Goal: Information Seeking & Learning: Learn about a topic

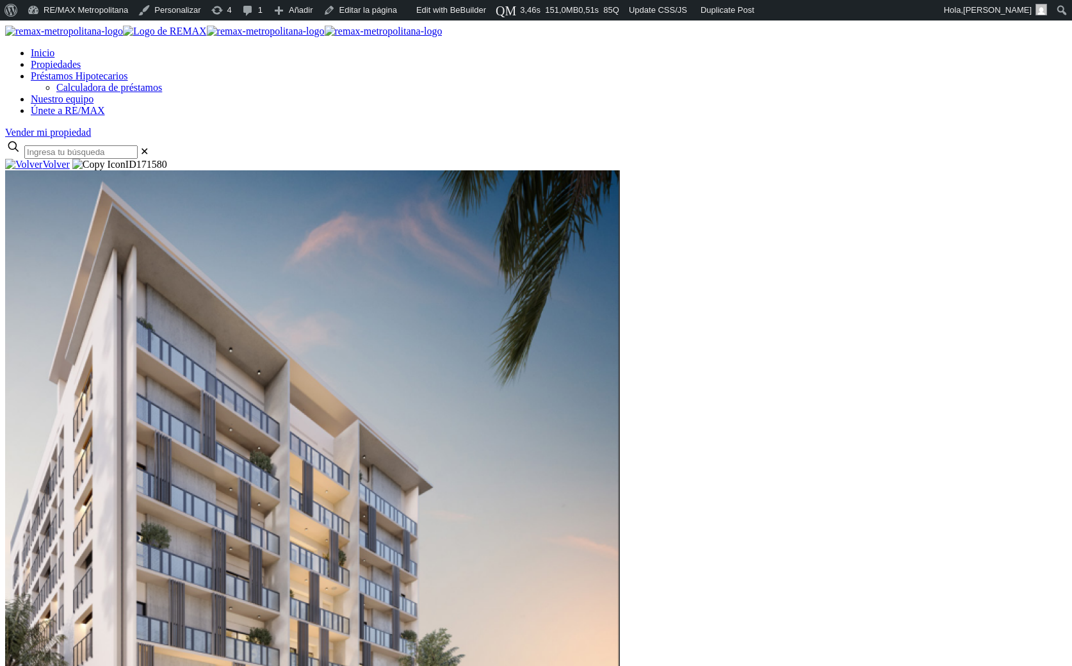
click at [110, 159] on div at bounding box center [535, 159] width 1061 height 0
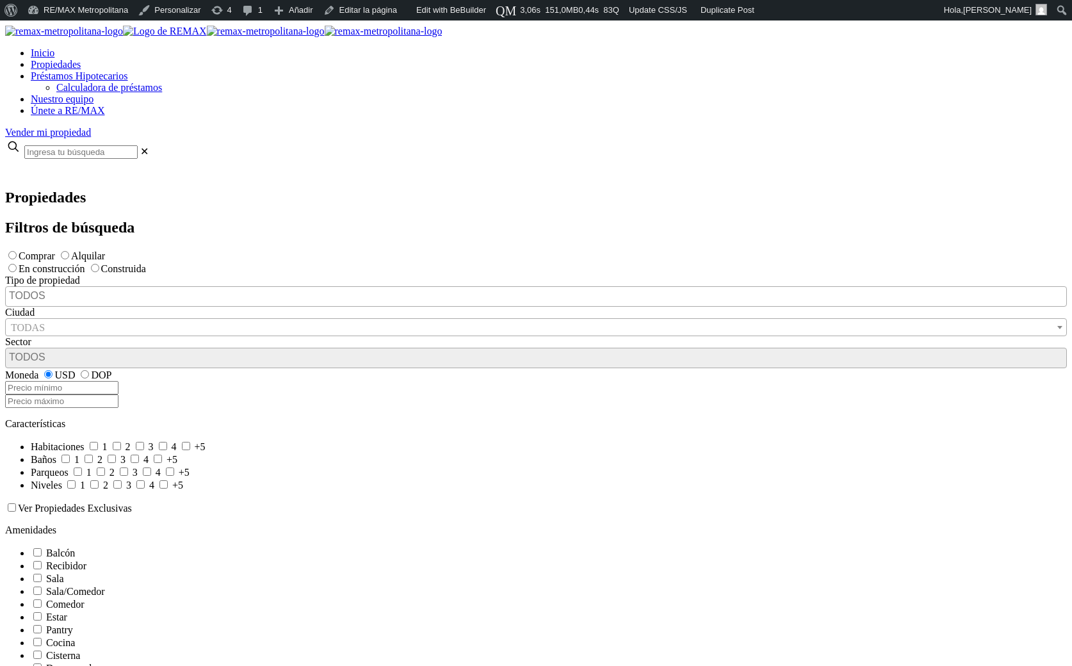
select select
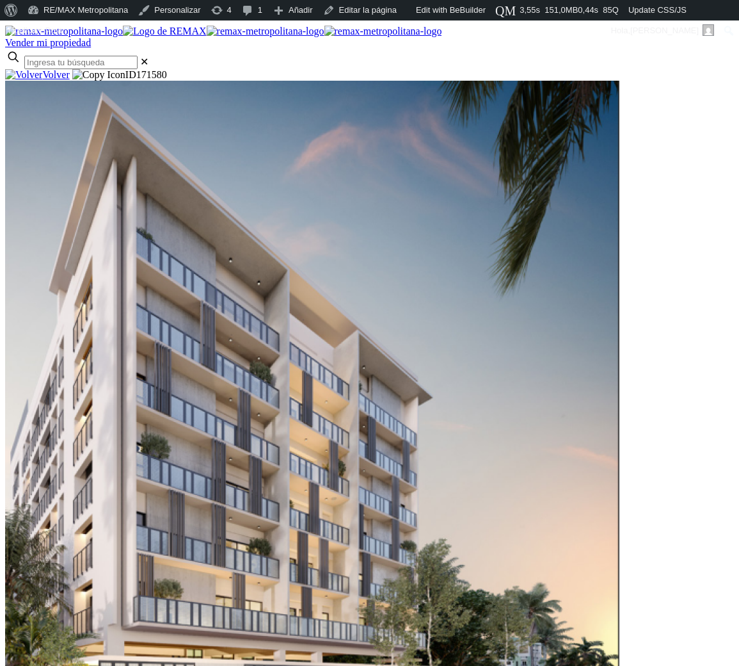
click at [40, 69] on div at bounding box center [369, 69] width 729 height 0
click at [36, 69] on div at bounding box center [369, 69] width 729 height 0
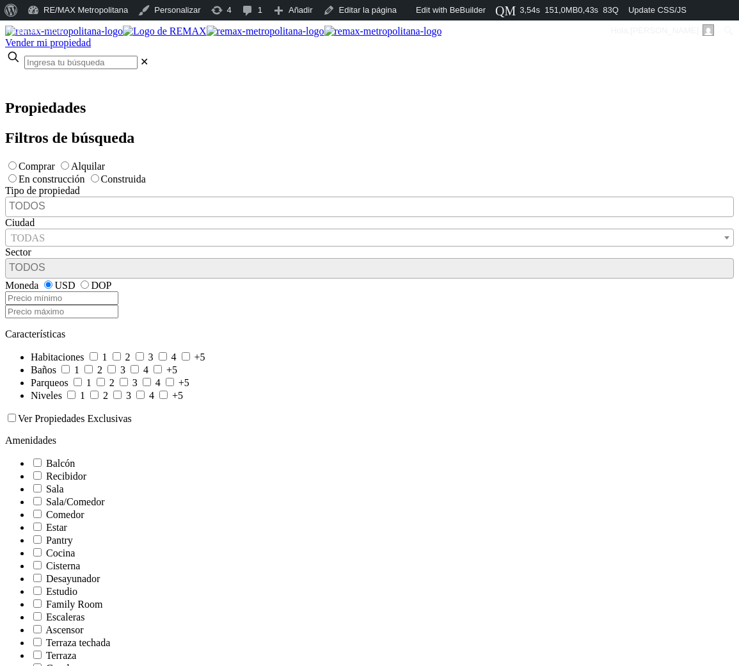
select select
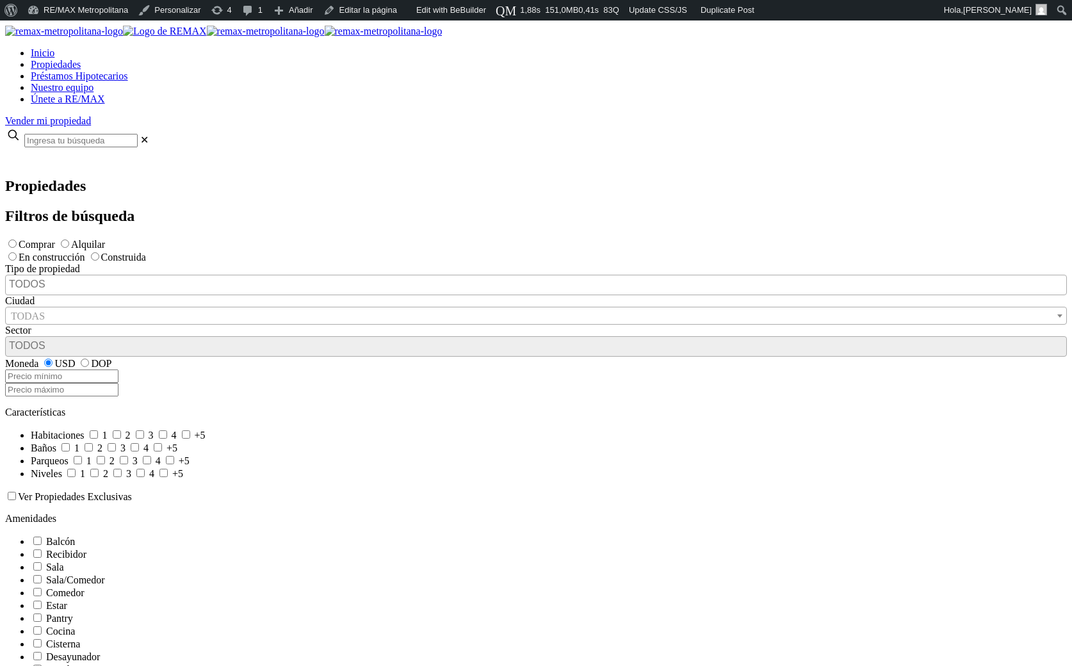
click at [84, 160] on div at bounding box center [535, 160] width 1061 height 0
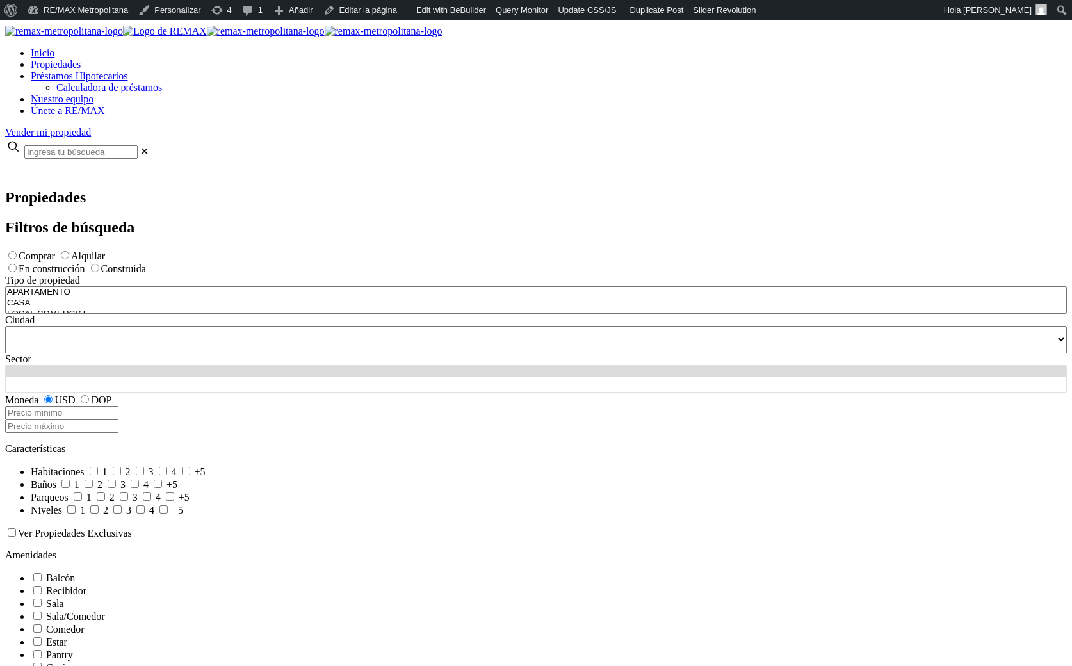
select select
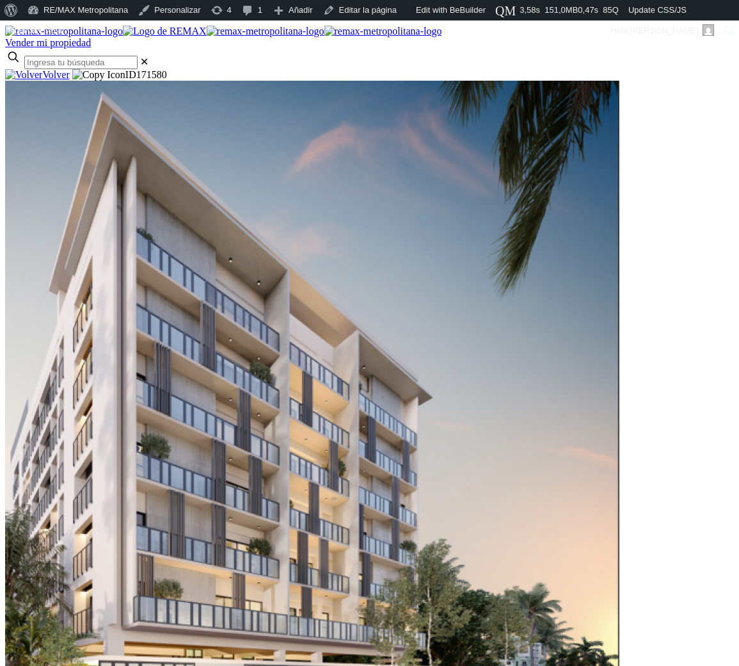
click at [70, 80] on link "Volver" at bounding box center [37, 74] width 65 height 11
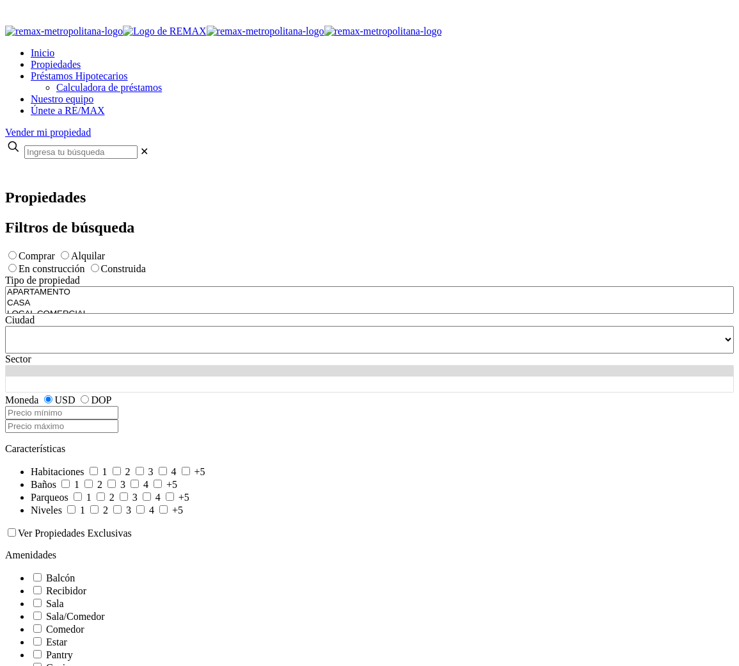
select select
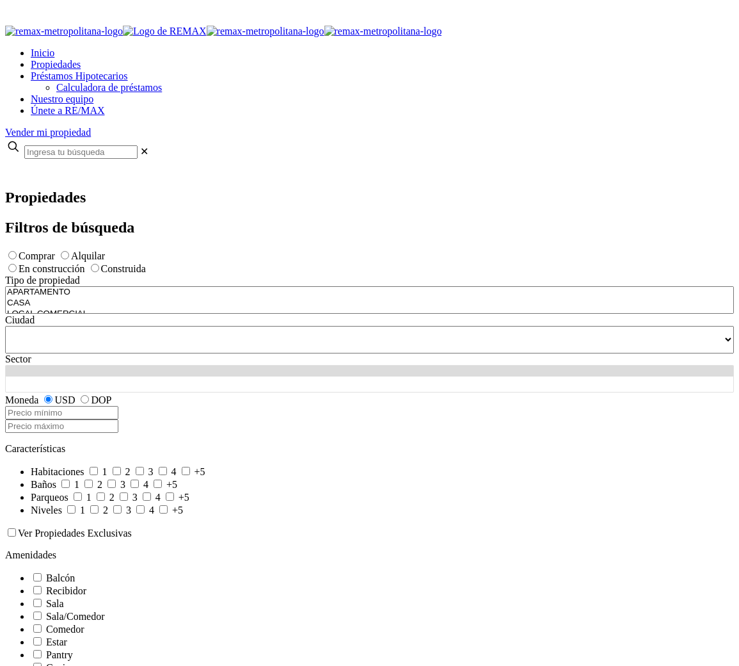
select select
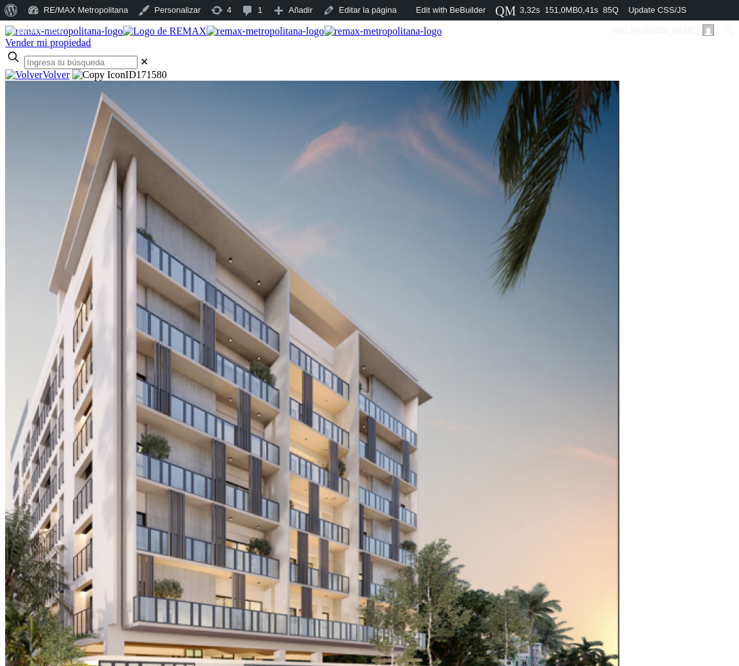
scroll to position [0, 29]
drag, startPoint x: 208, startPoint y: 348, endPoint x: 154, endPoint y: 344, distance: 54.5
drag, startPoint x: 146, startPoint y: 344, endPoint x: 58, endPoint y: 342, distance: 87.7
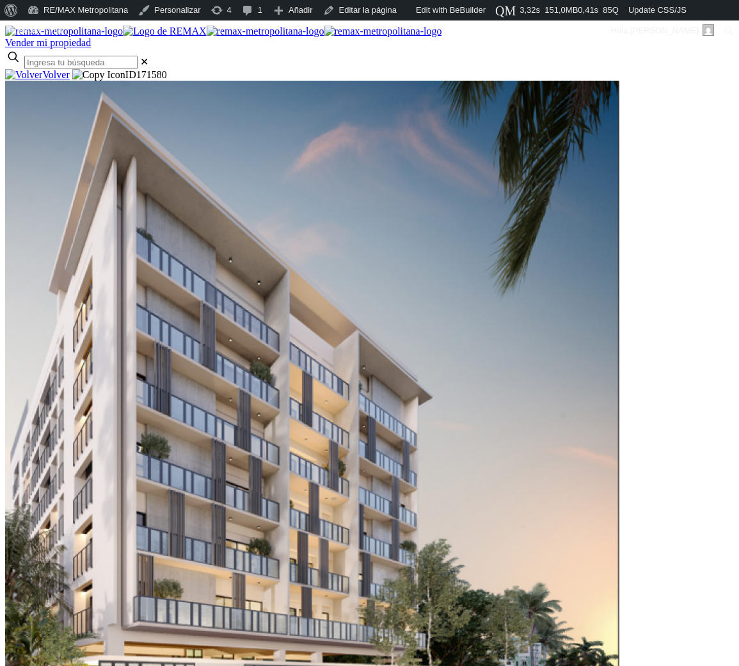
scroll to position [0, 0]
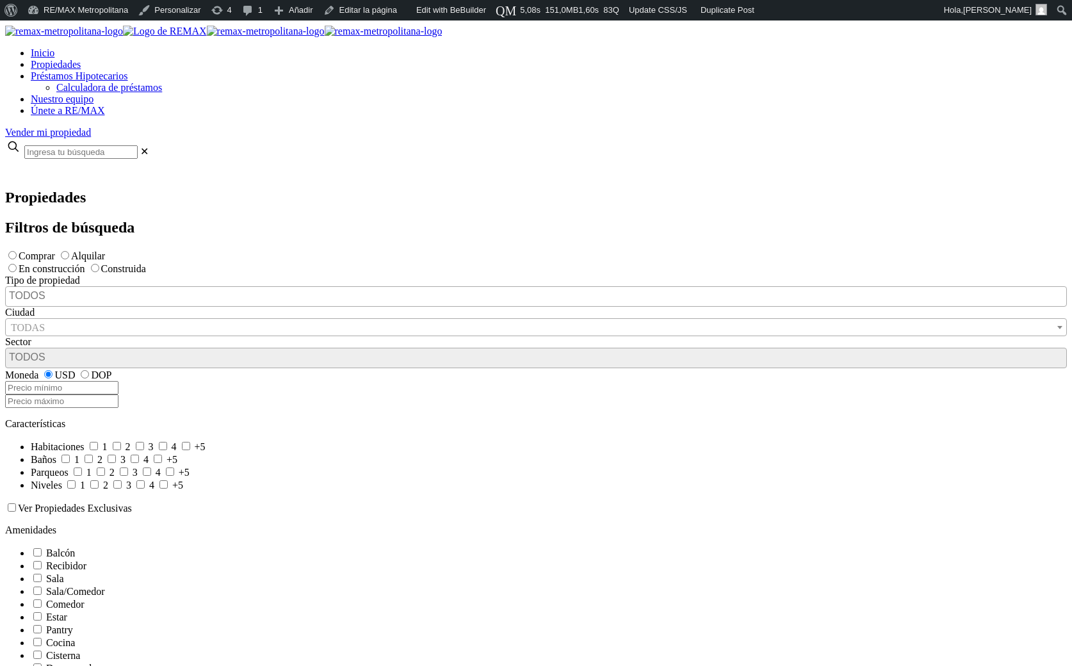
select select
click at [122, 172] on div at bounding box center [535, 172] width 1061 height 0
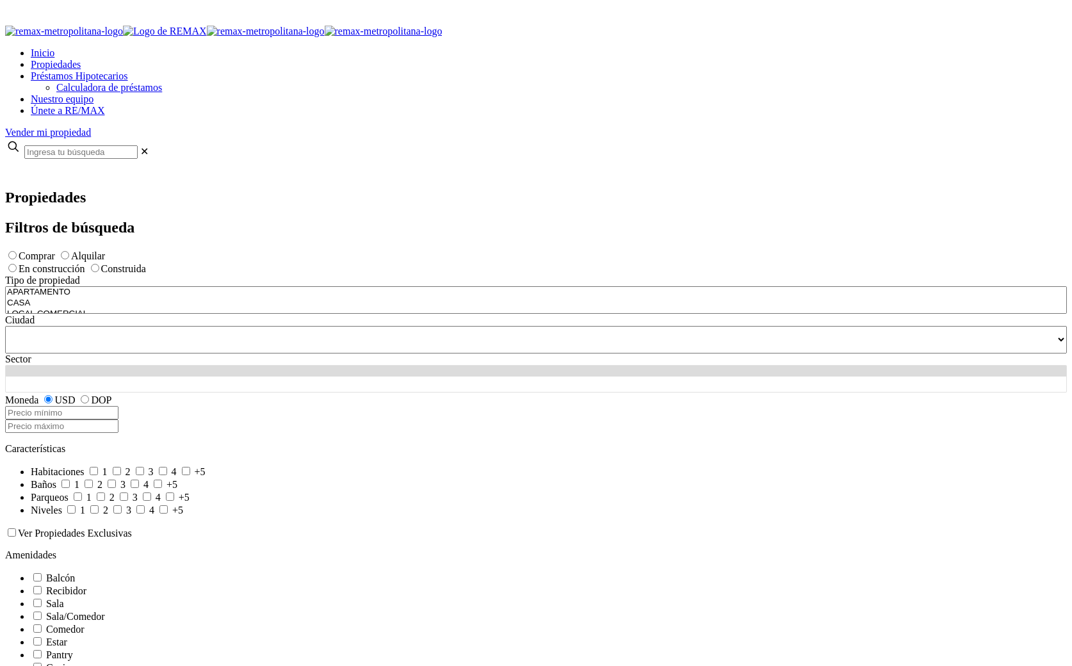
select select
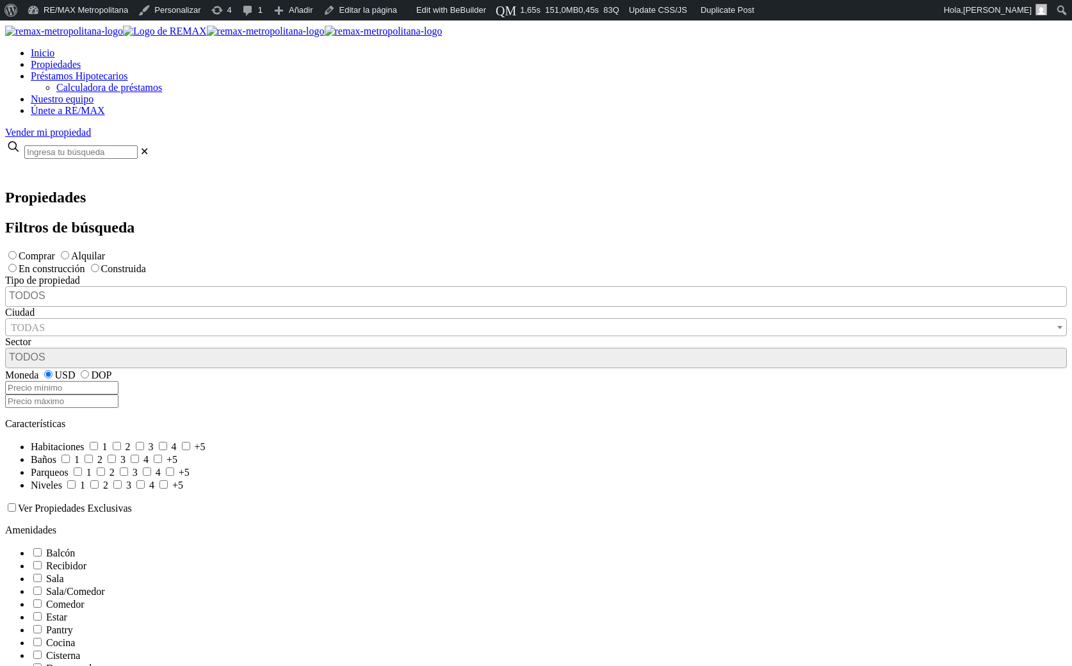
select select
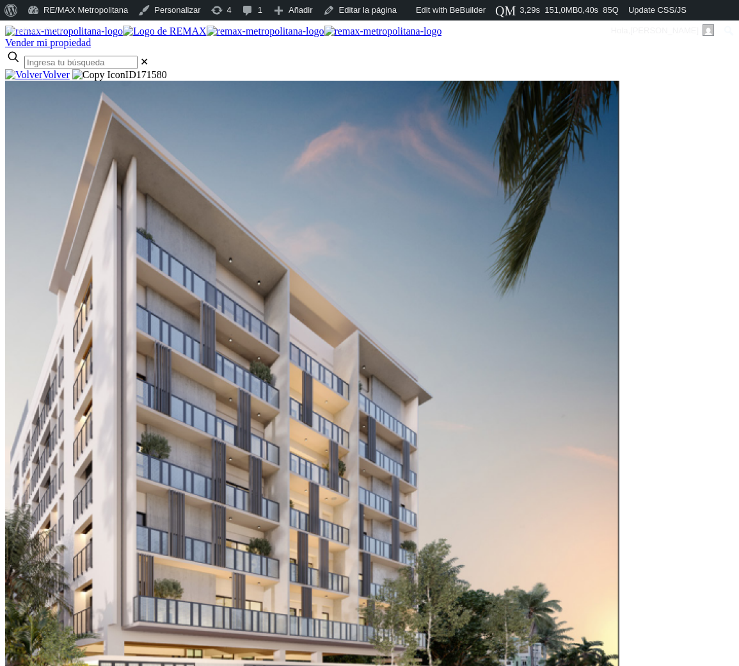
click at [230, 81] on div "Volver ID 171580" at bounding box center [369, 75] width 729 height 12
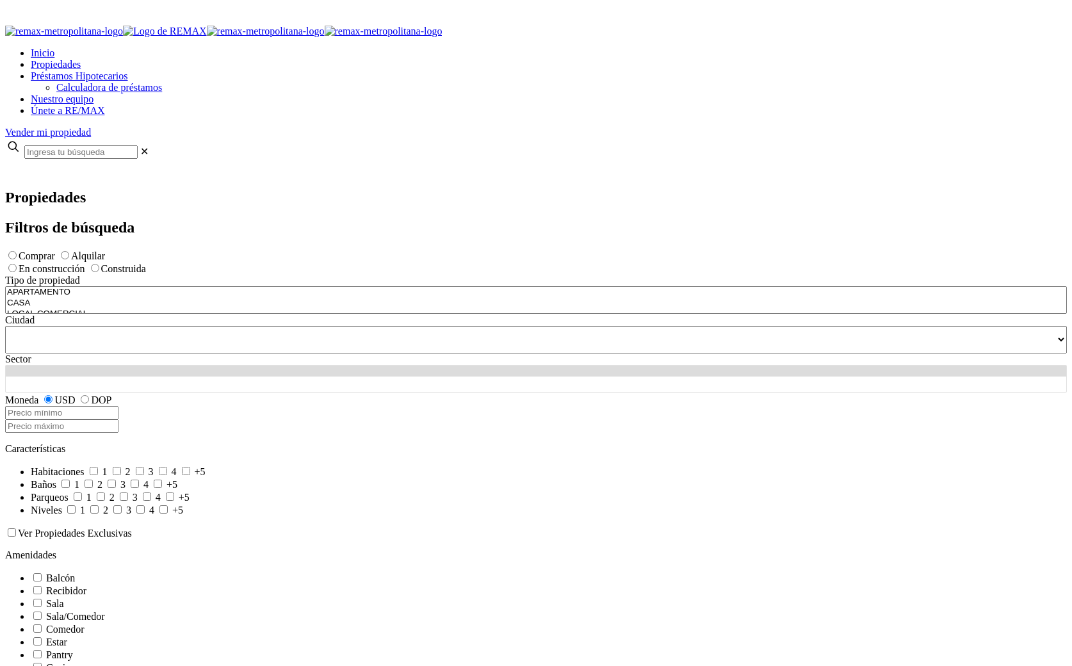
select select
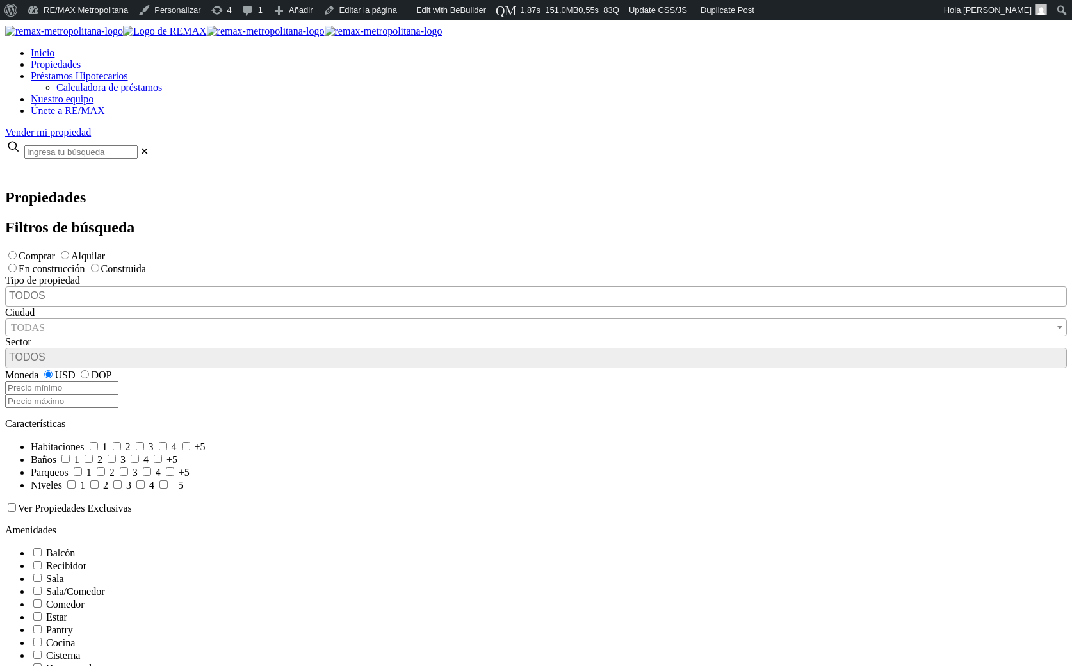
select select
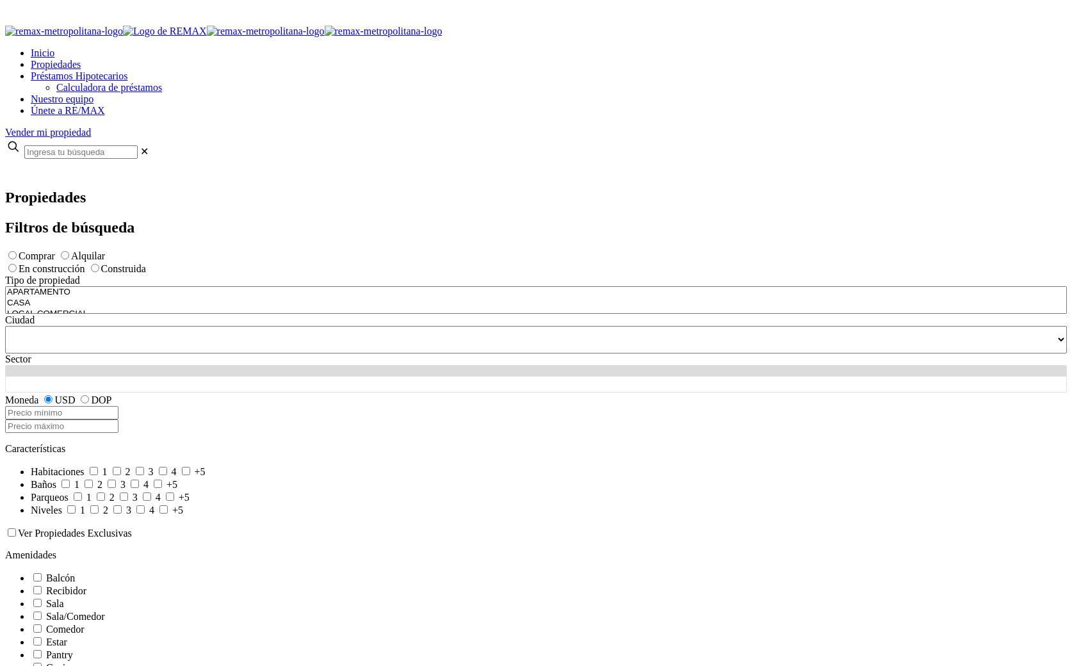
select select
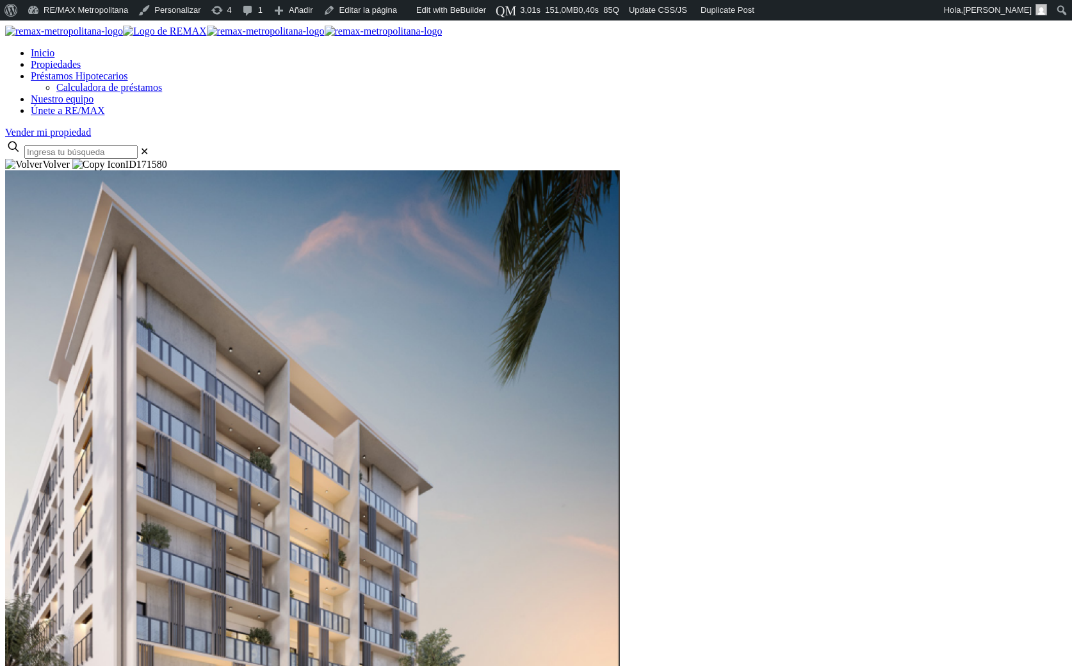
click at [70, 159] on span "Volver" at bounding box center [37, 164] width 65 height 11
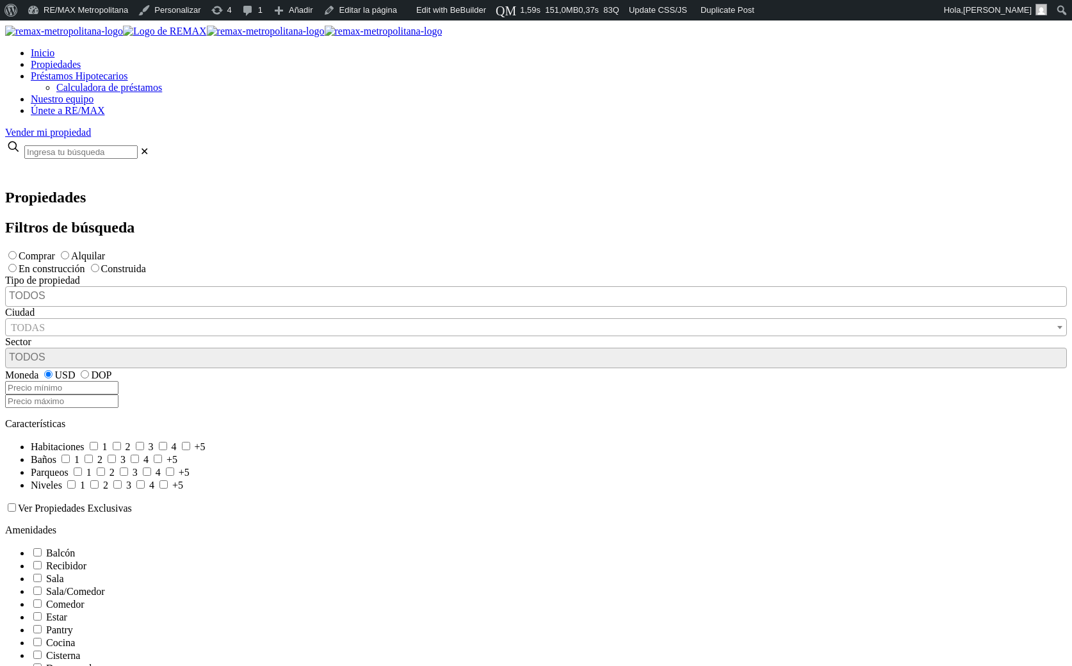
select select
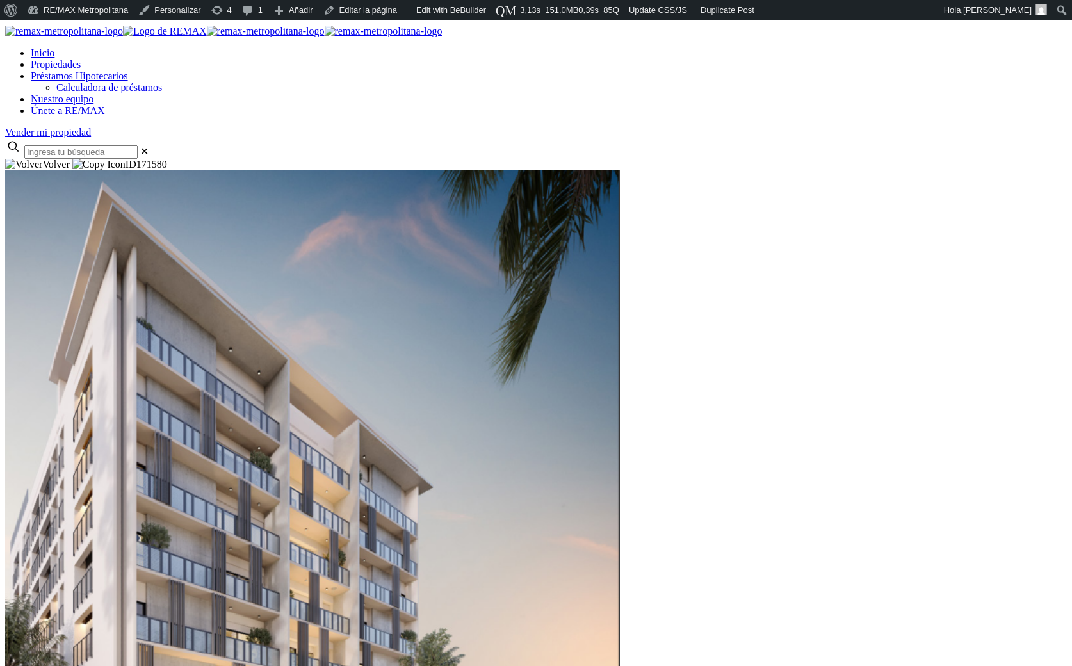
click at [72, 159] on span "Volver" at bounding box center [38, 164] width 67 height 11
click at [70, 159] on span "Volver" at bounding box center [37, 164] width 65 height 11
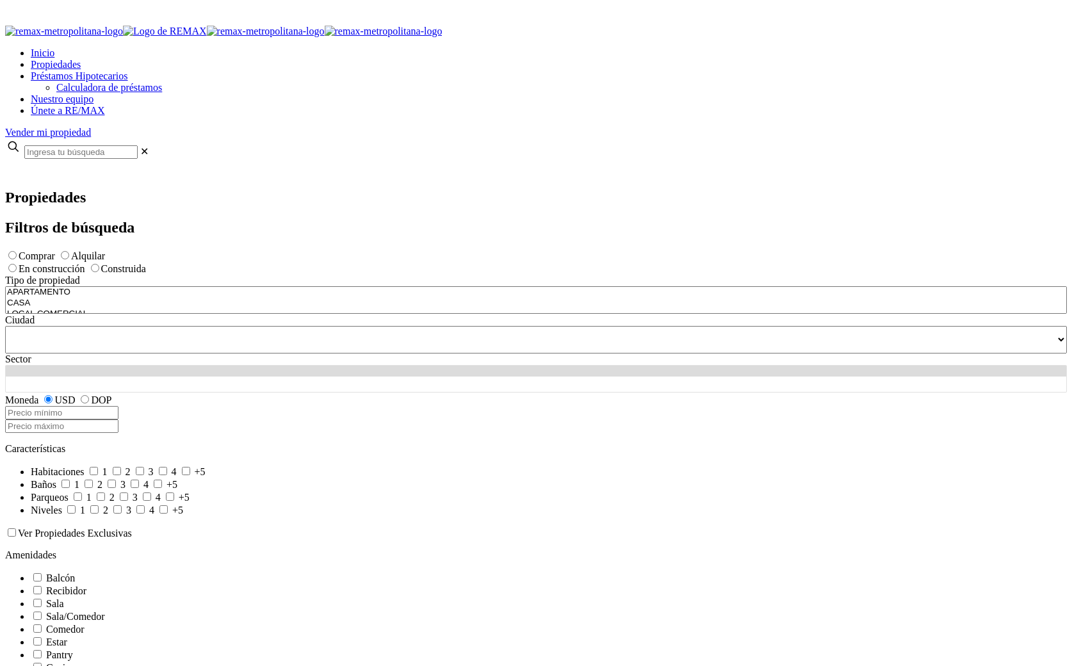
select select
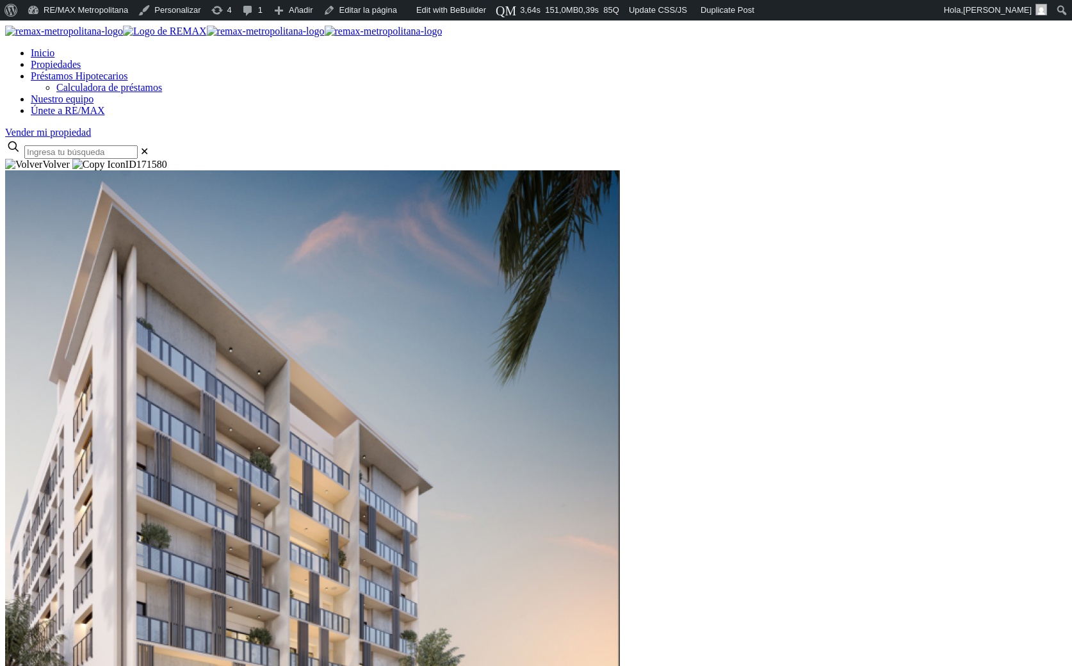
click at [64, 159] on div at bounding box center [535, 159] width 1061 height 0
click at [61, 159] on div at bounding box center [535, 159] width 1061 height 0
click at [63, 159] on div at bounding box center [535, 159] width 1061 height 0
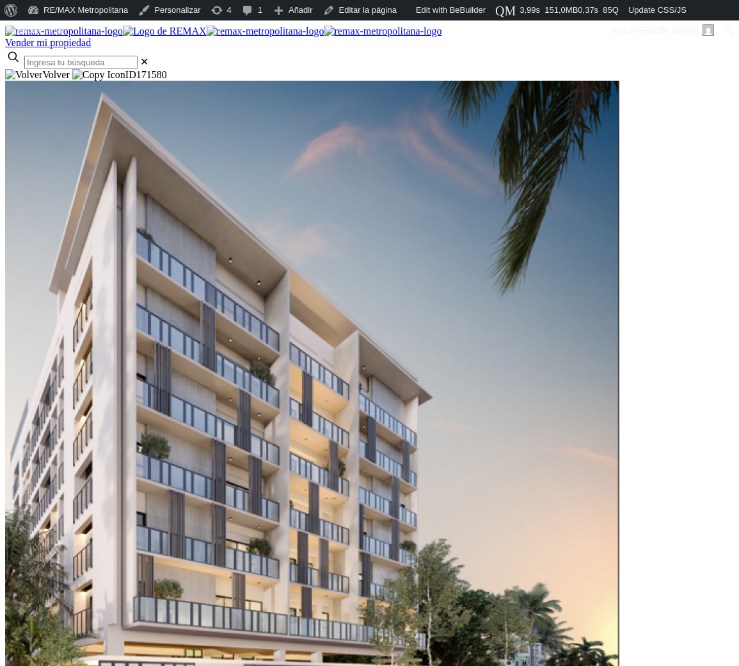
click at [53, 69] on div at bounding box center [369, 69] width 729 height 0
click at [354, 81] on div "Volver ID 171580" at bounding box center [369, 75] width 729 height 12
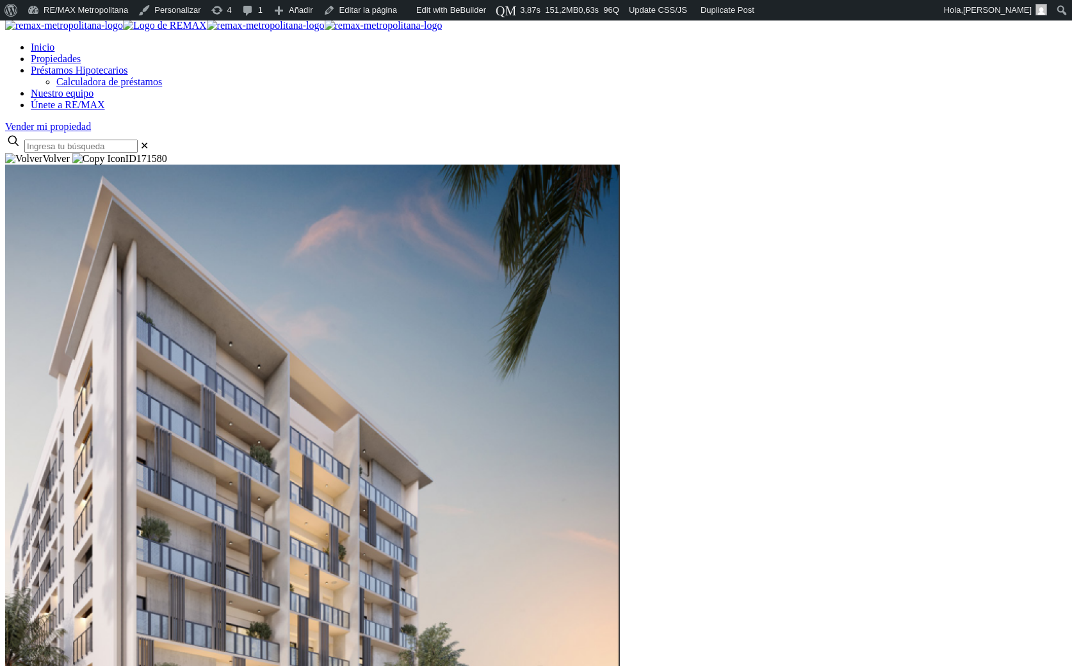
scroll to position [66, 0]
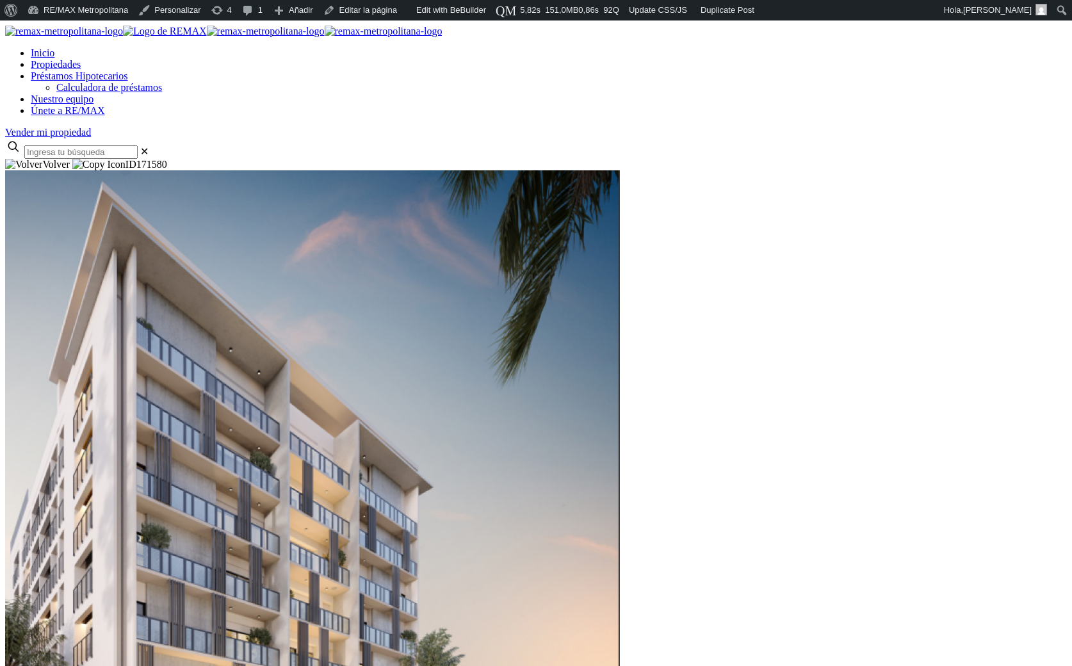
click at [117, 159] on div at bounding box center [535, 159] width 1061 height 0
click at [136, 159] on div at bounding box center [535, 159] width 1061 height 0
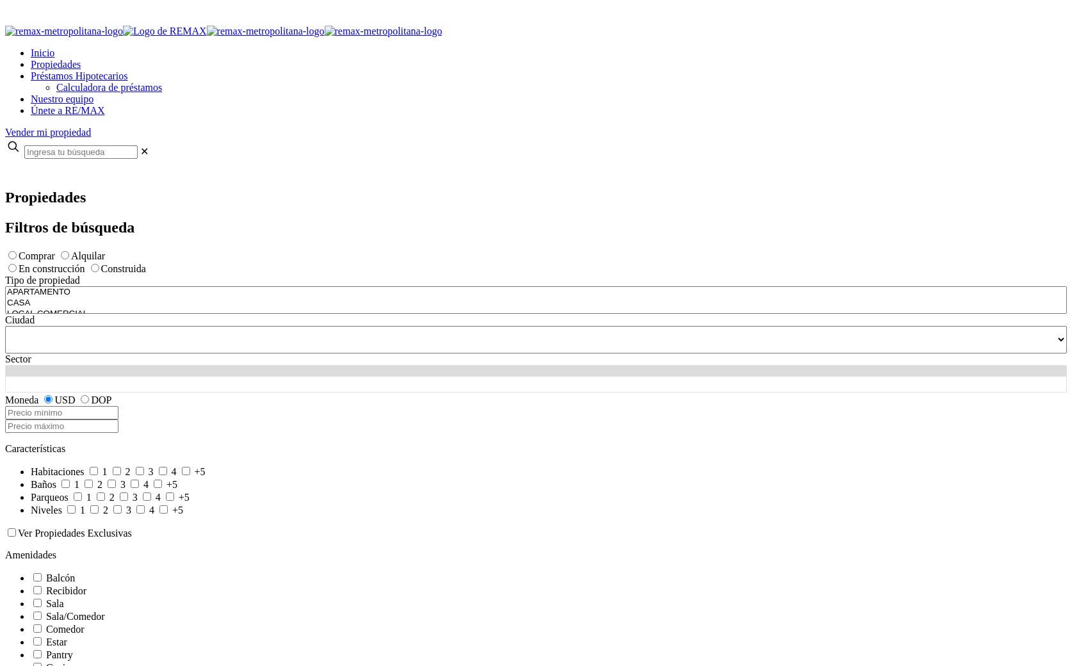
select select
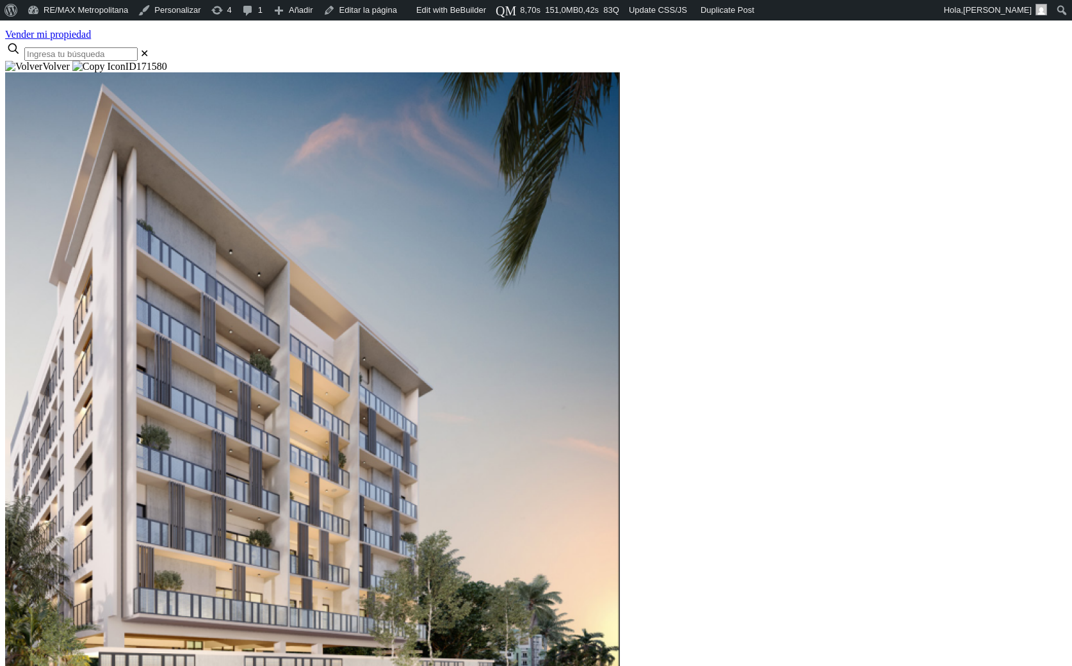
scroll to position [163, 0]
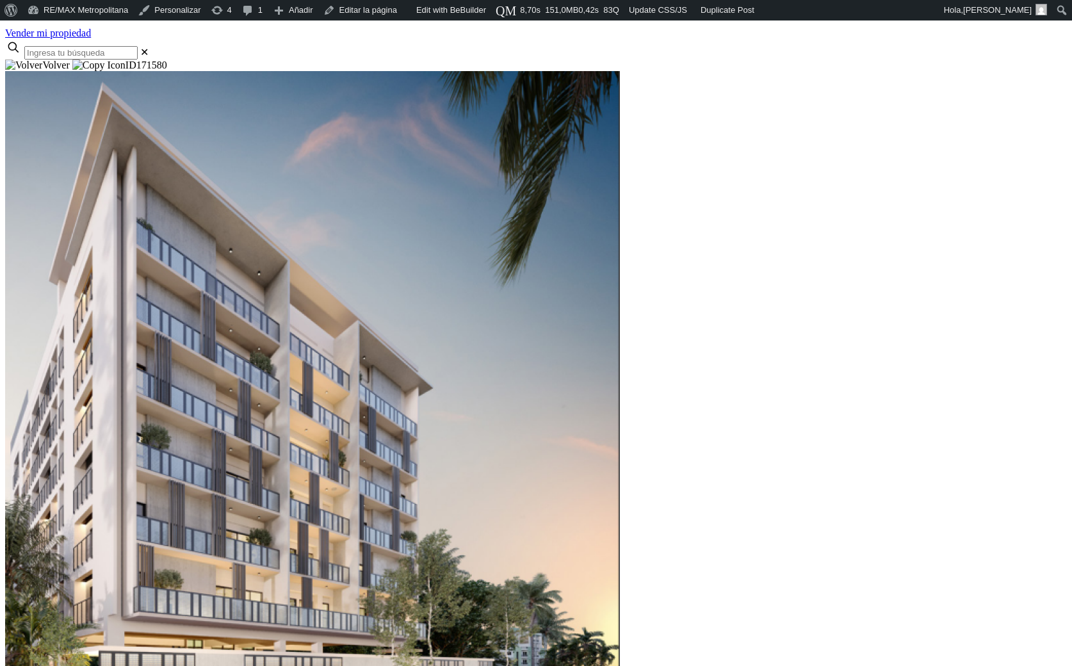
click at [99, 60] on div at bounding box center [535, 60] width 1061 height 0
click at [92, 60] on div at bounding box center [535, 60] width 1061 height 0
click at [95, 60] on div at bounding box center [535, 60] width 1061 height 0
click at [88, 60] on div at bounding box center [535, 60] width 1061 height 0
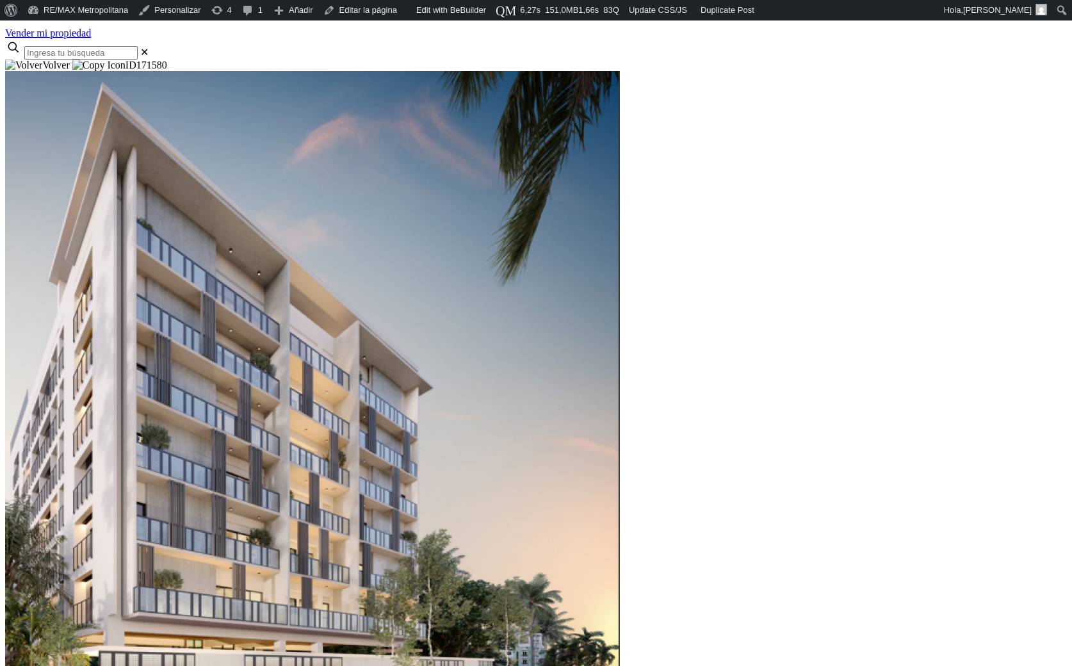
click at [121, 60] on div at bounding box center [535, 60] width 1061 height 0
click at [107, 60] on div at bounding box center [535, 60] width 1061 height 0
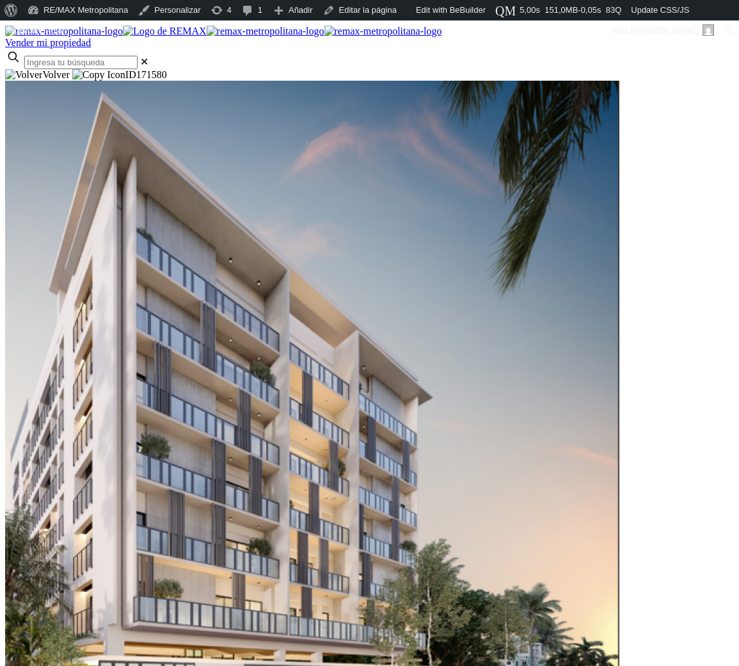
click at [29, 69] on div at bounding box center [369, 69] width 729 height 0
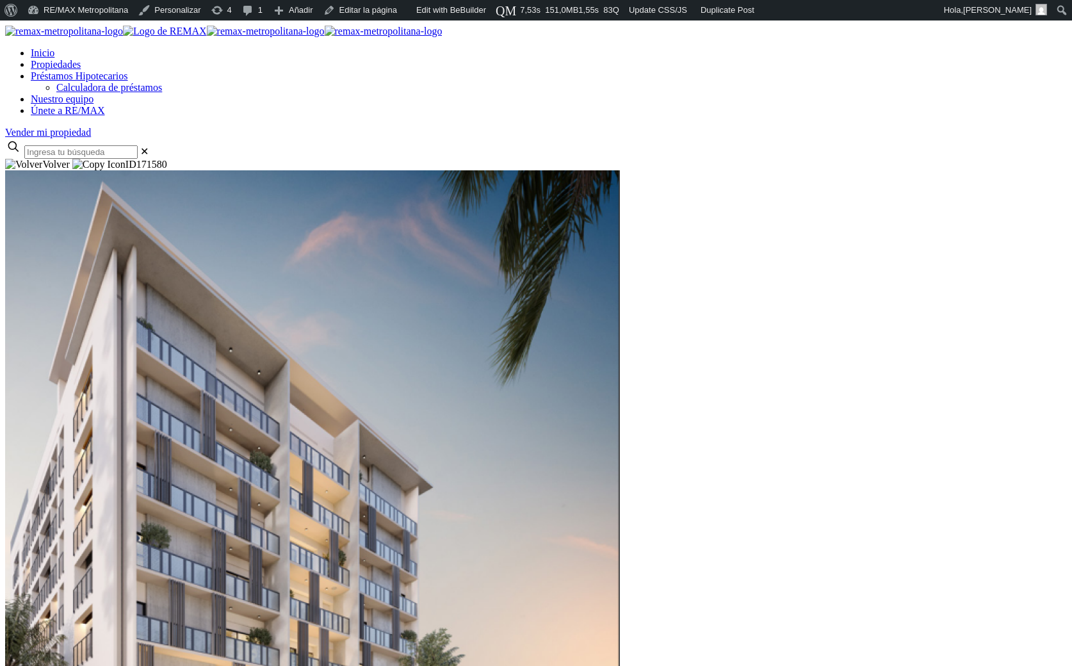
click at [72, 159] on div at bounding box center [535, 159] width 1061 height 0
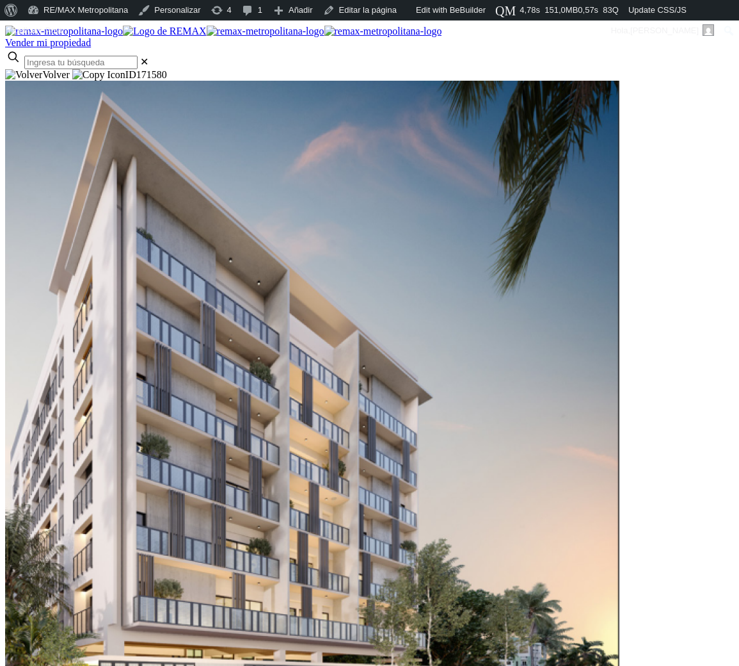
click at [59, 69] on div at bounding box center [369, 69] width 729 height 0
click at [36, 69] on div at bounding box center [369, 69] width 729 height 0
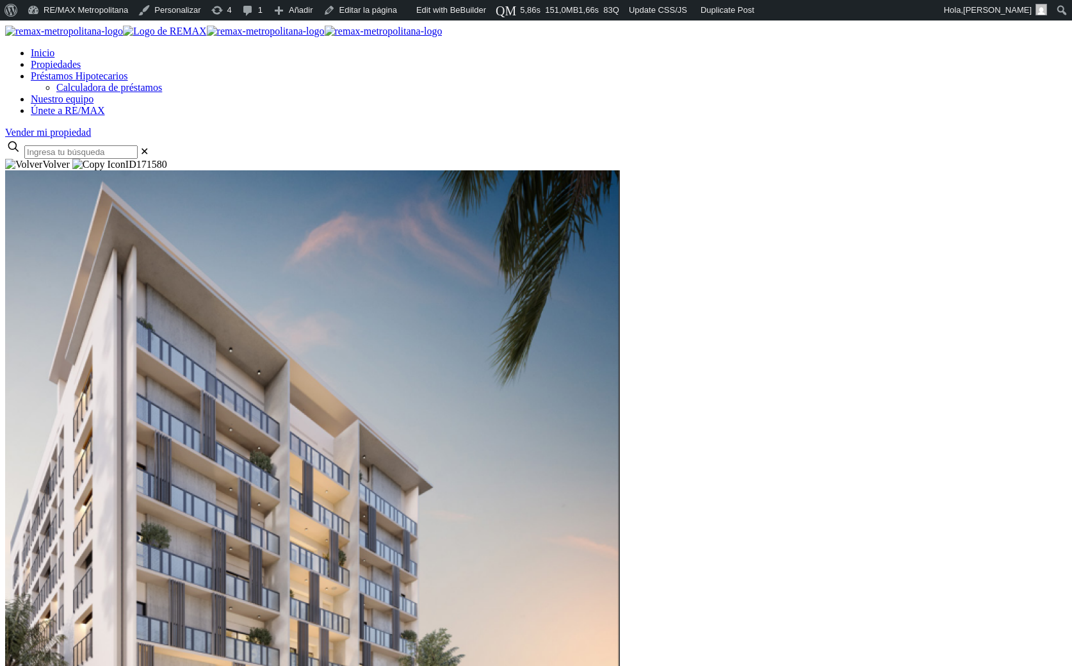
click at [96, 159] on div at bounding box center [535, 159] width 1061 height 0
click at [33, 159] on div at bounding box center [535, 159] width 1061 height 0
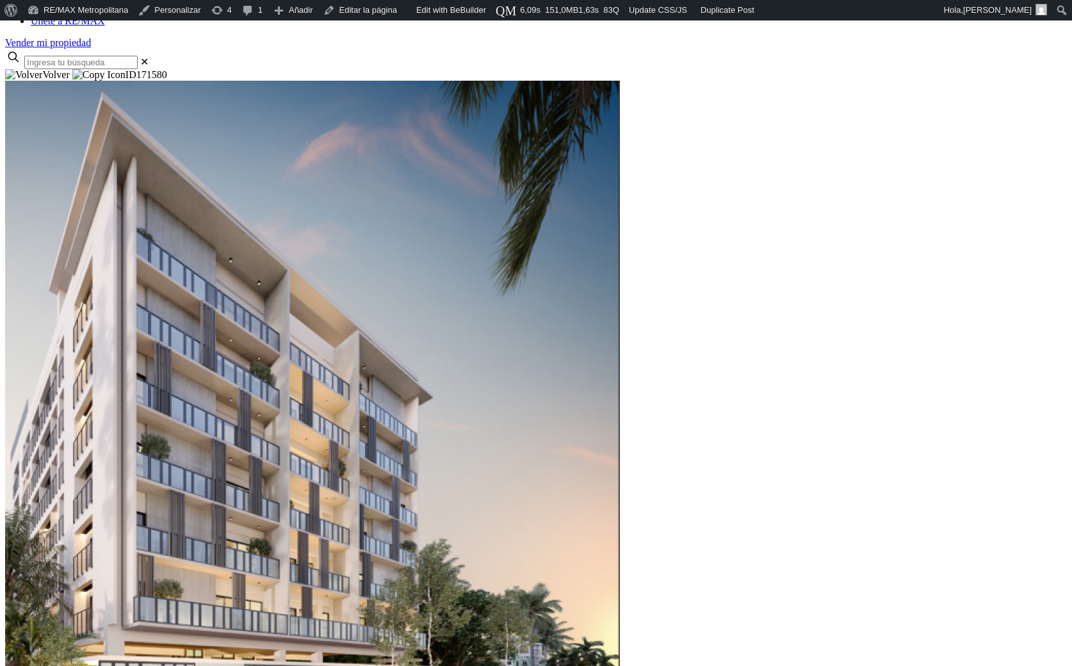
scroll to position [161, 0]
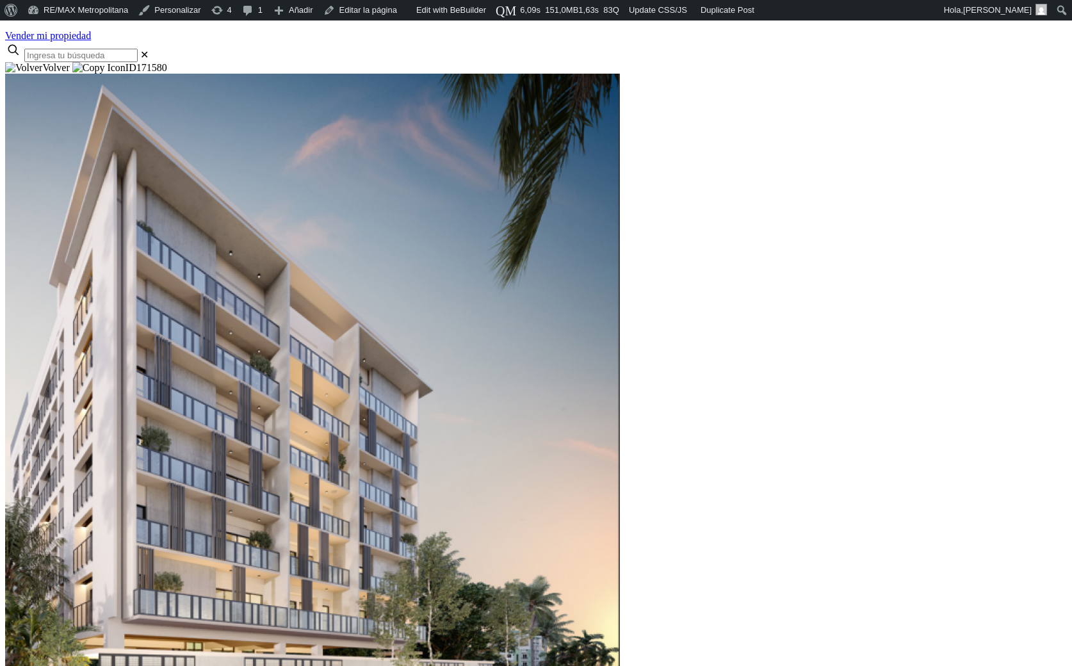
click at [90, 62] on div at bounding box center [535, 62] width 1061 height 0
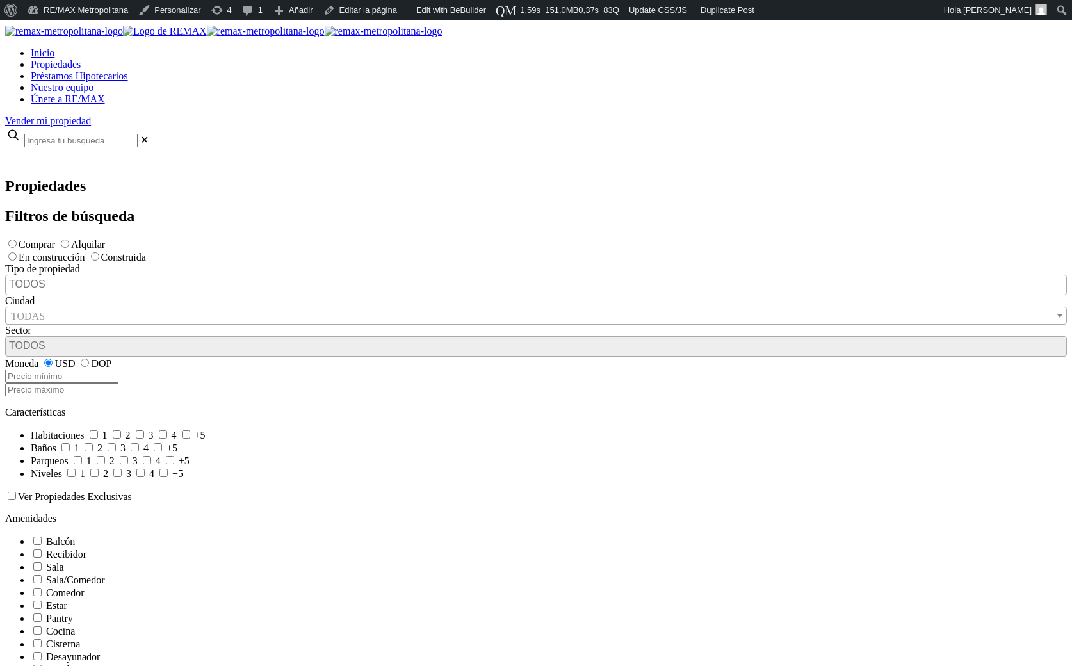
select select
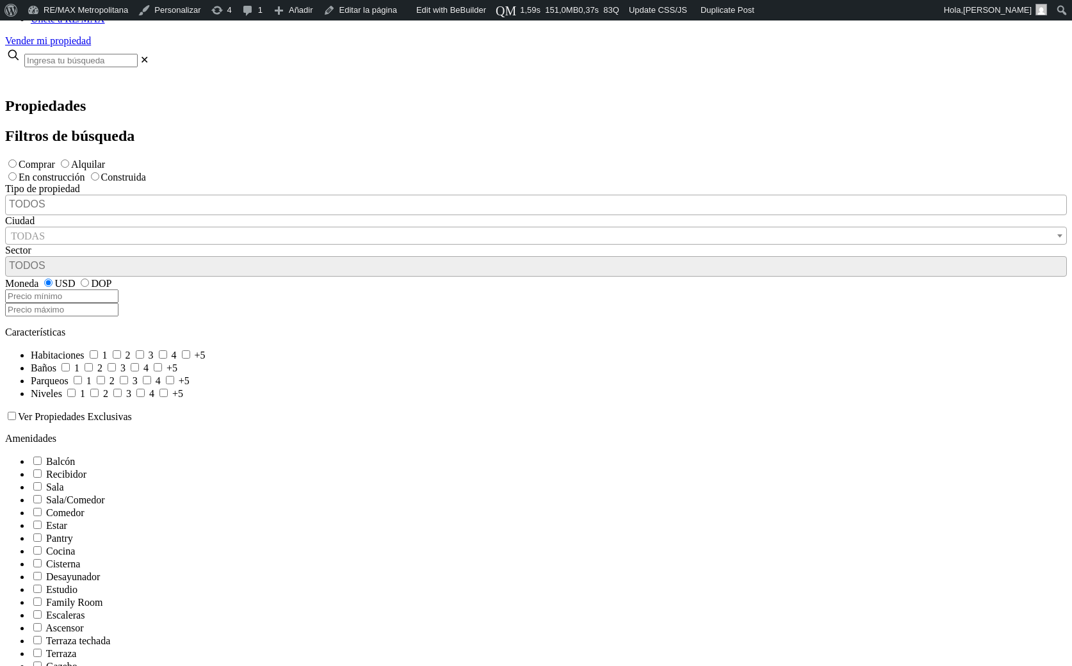
scroll to position [152, 0]
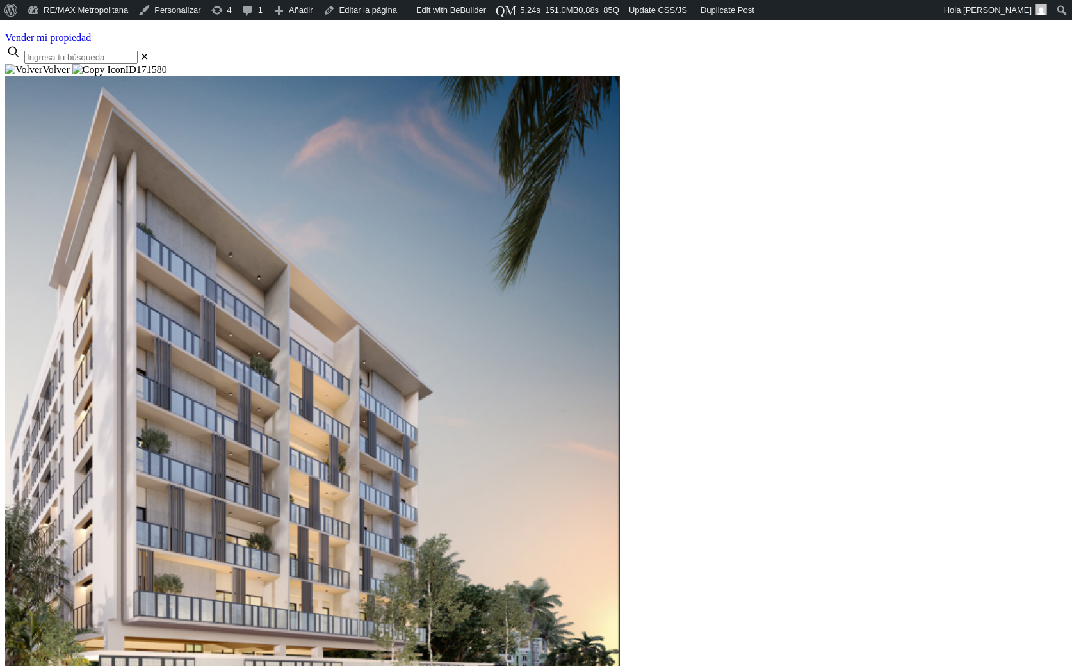
scroll to position [158, 0]
click at [67, 65] on div at bounding box center [535, 65] width 1061 height 0
click at [662, 5] on link "Update CSS/JS" at bounding box center [658, 10] width 68 height 20
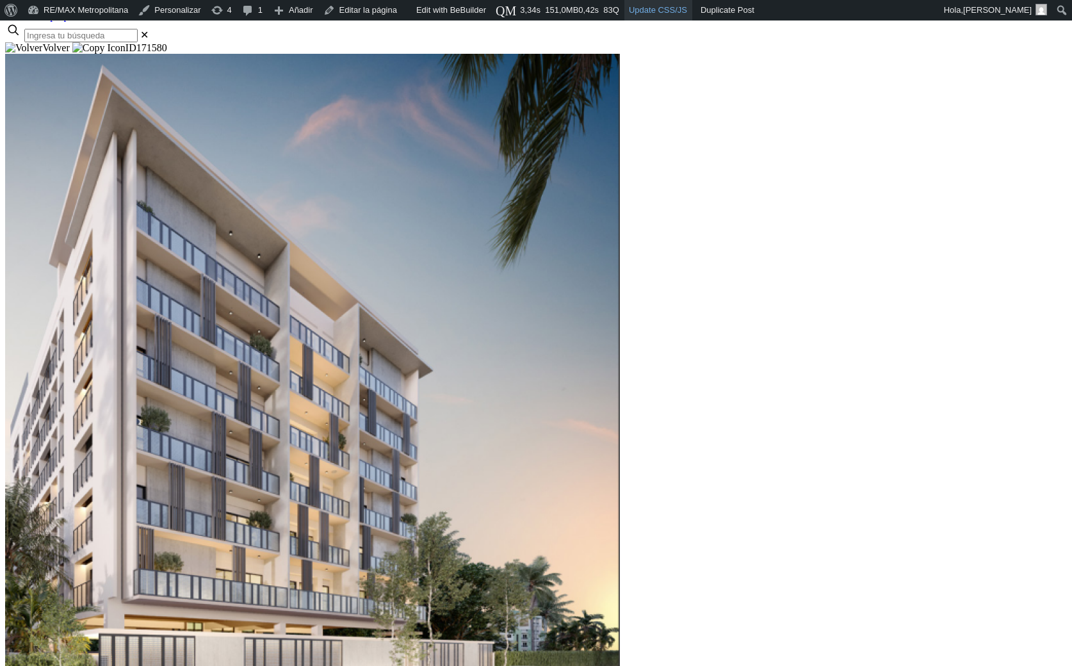
scroll to position [184, 0]
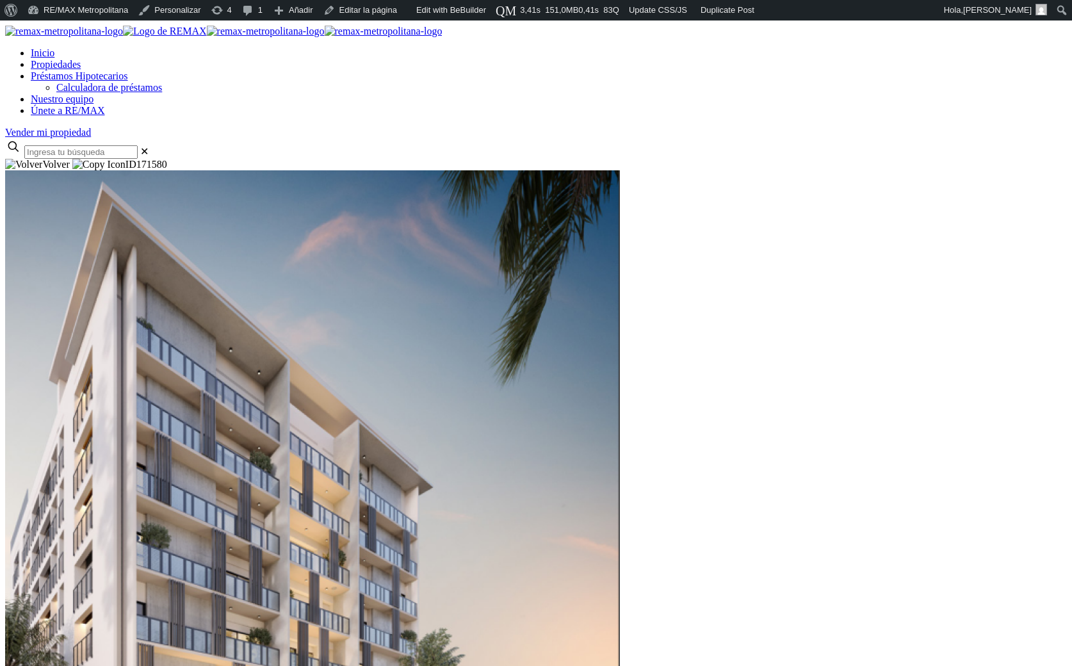
click at [104, 159] on div at bounding box center [535, 159] width 1061 height 0
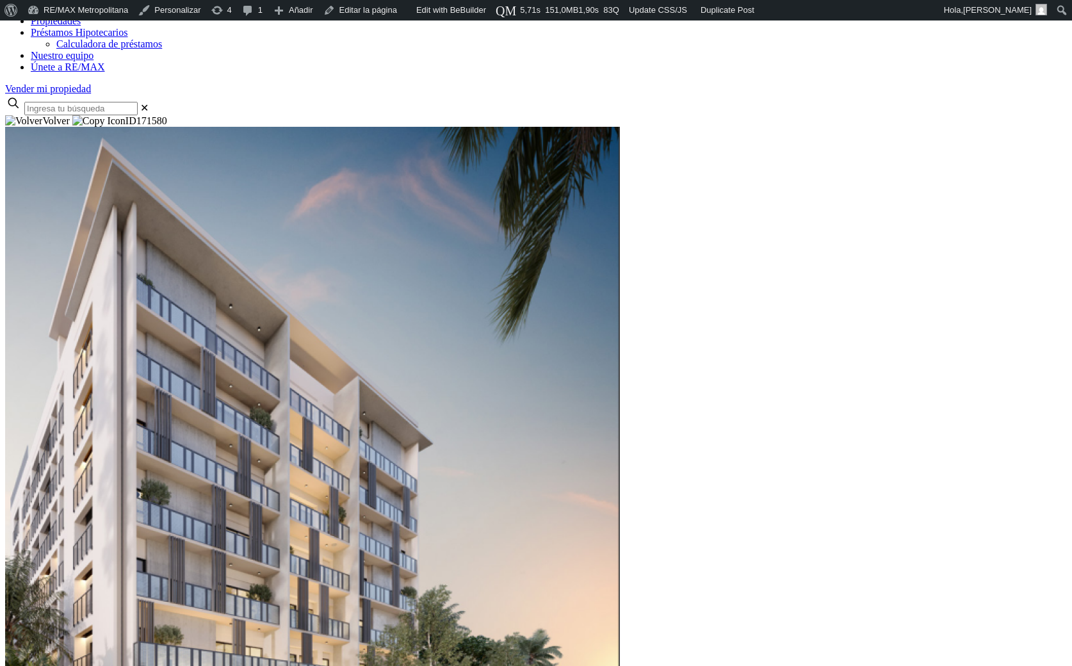
scroll to position [110, 0]
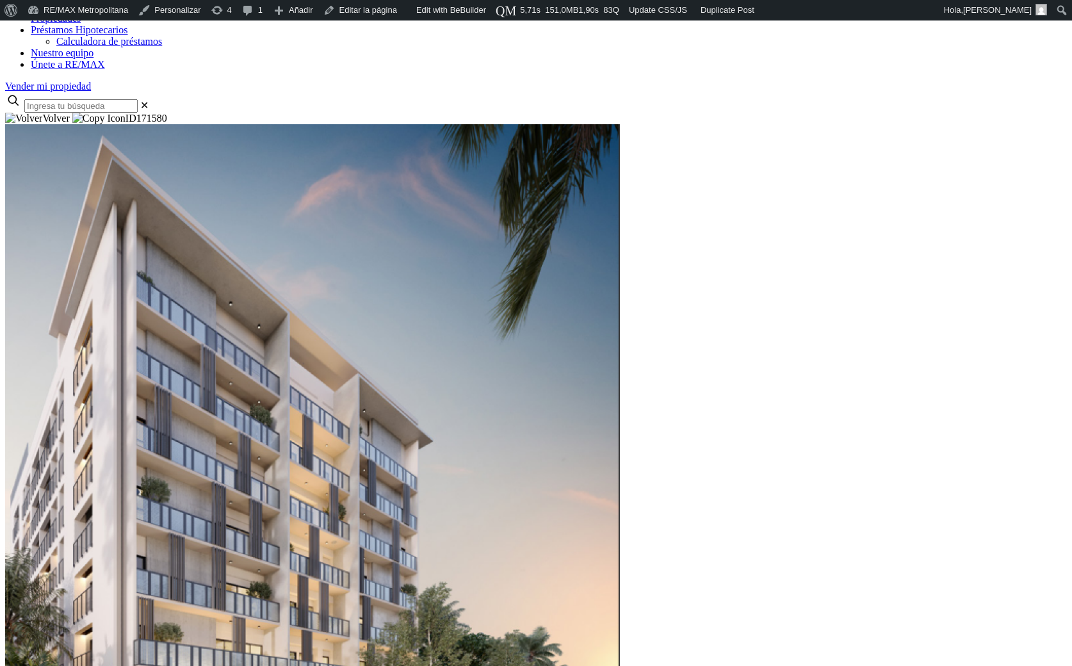
click at [93, 113] on div at bounding box center [535, 113] width 1061 height 0
click at [78, 113] on div at bounding box center [535, 113] width 1061 height 0
click at [88, 113] on div at bounding box center [535, 113] width 1061 height 0
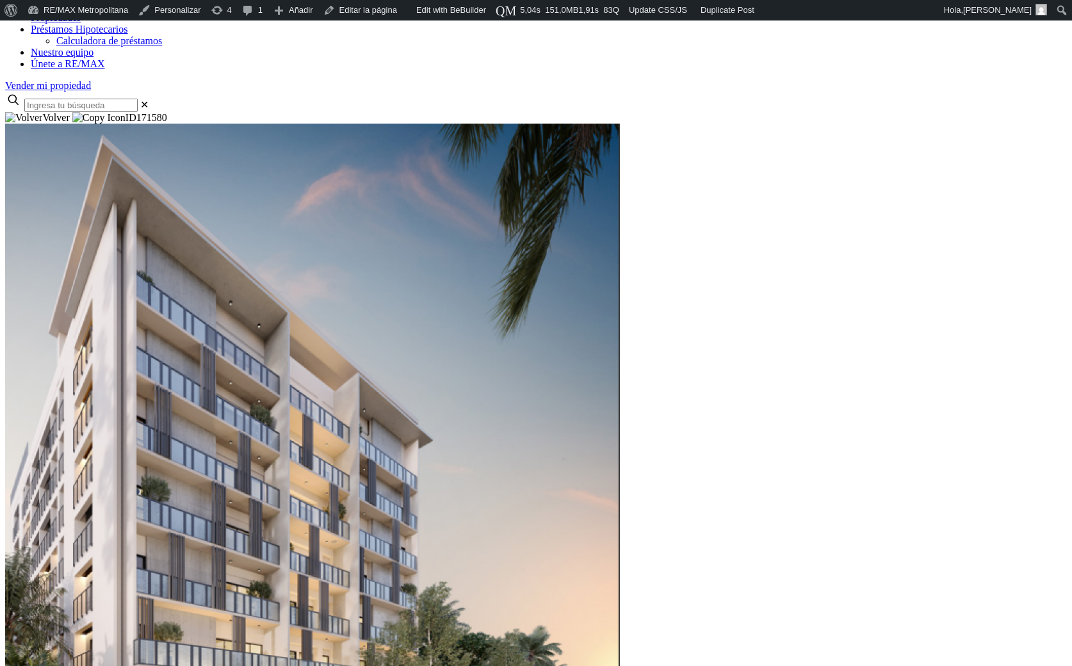
scroll to position [110, 0]
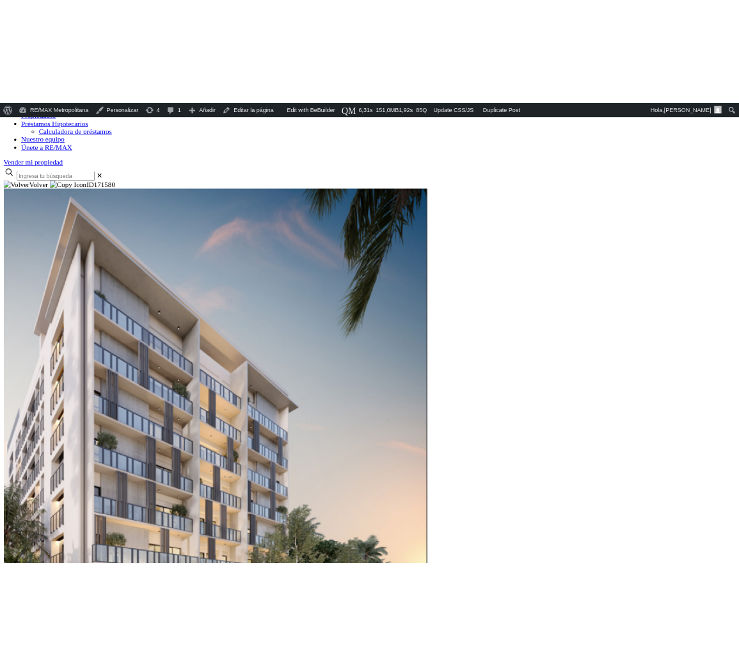
scroll to position [110, 0]
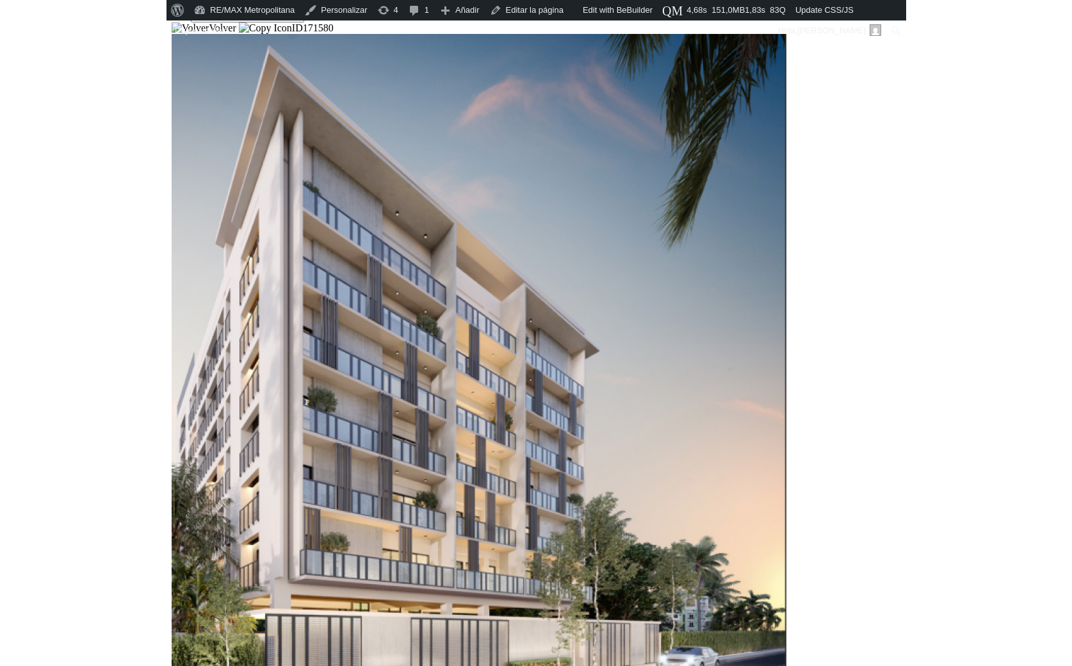
scroll to position [110, 0]
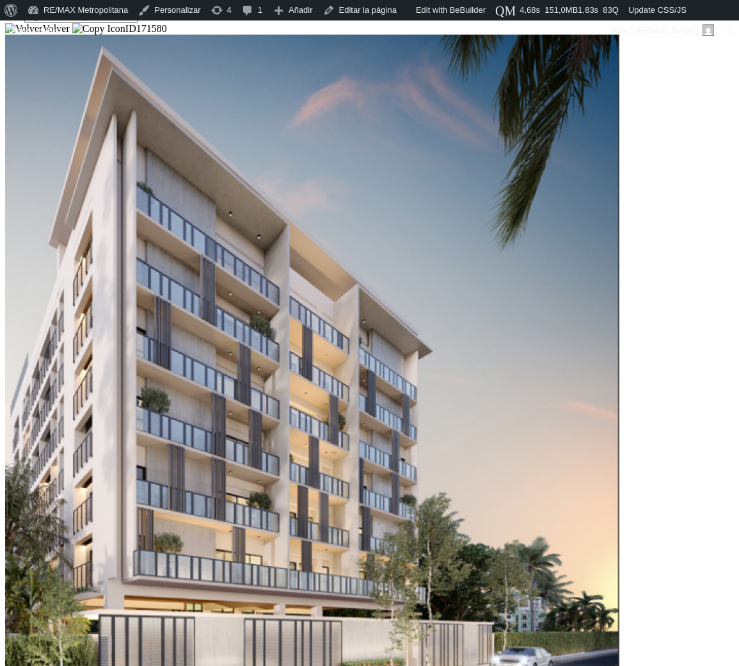
click at [36, 23] on div at bounding box center [369, 23] width 729 height 0
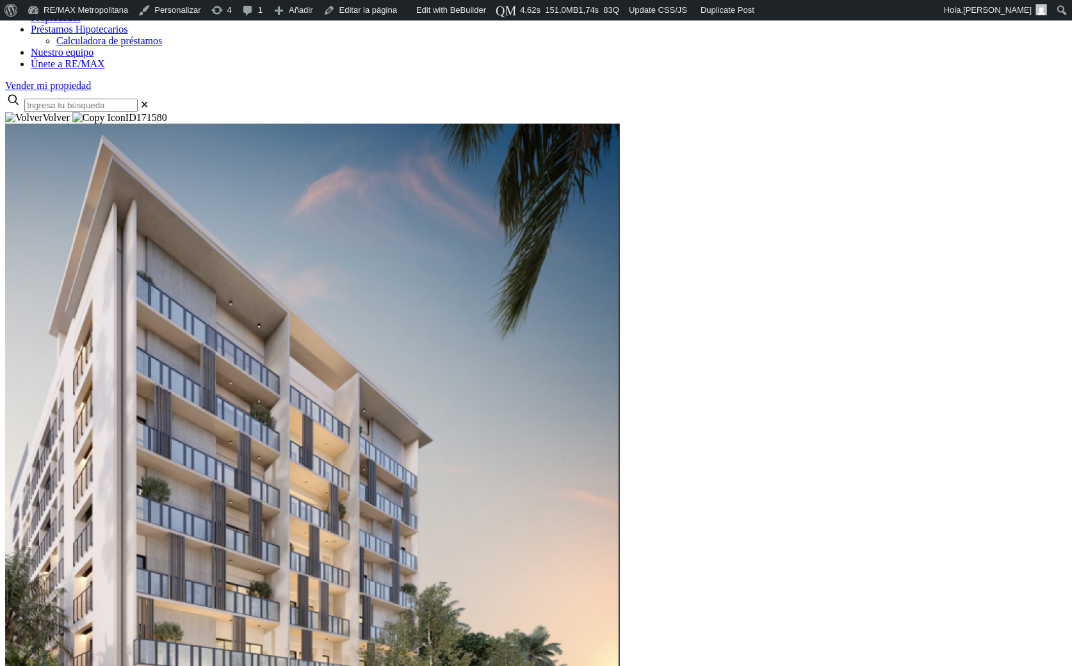
scroll to position [110, 0]
click at [110, 113] on div at bounding box center [535, 113] width 1061 height 0
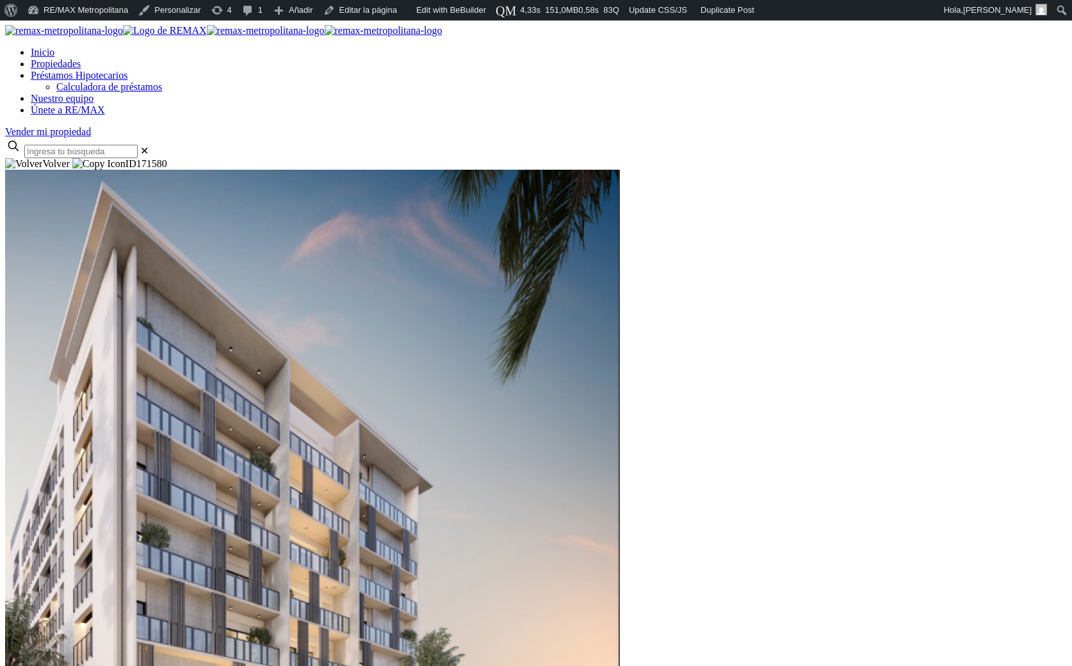
scroll to position [1, 0]
click at [84, 157] on div at bounding box center [535, 157] width 1061 height 0
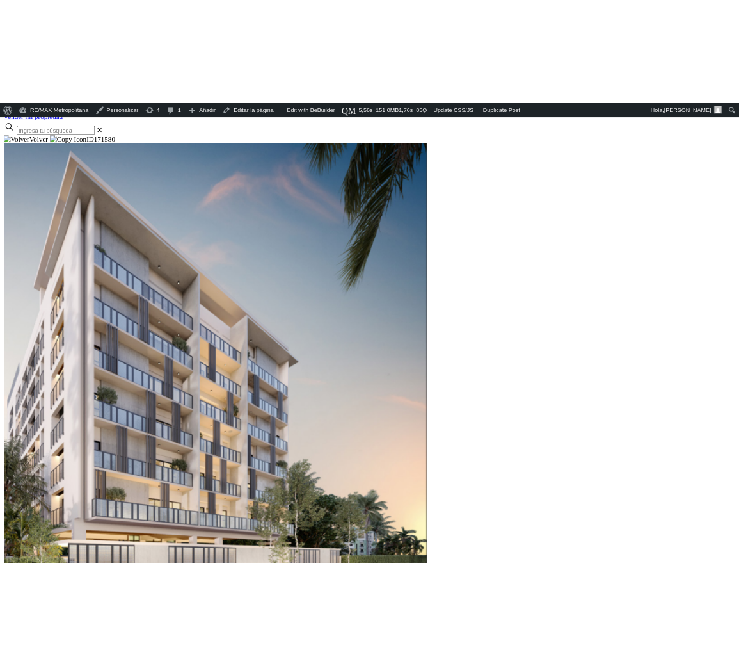
scroll to position [176, 0]
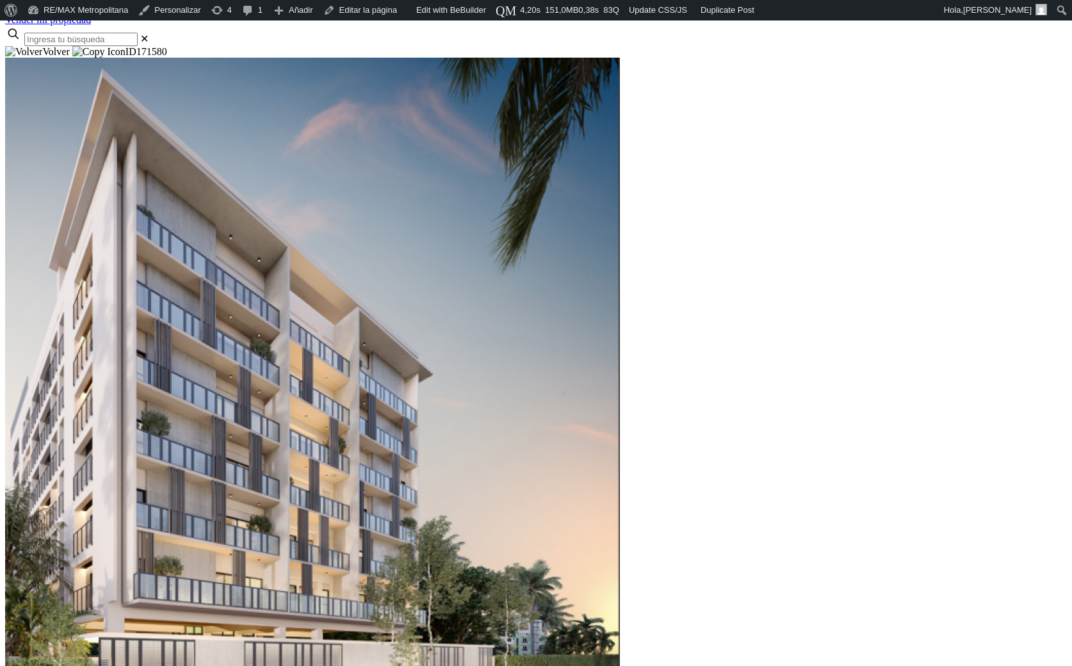
scroll to position [176, 0]
click at [95, 47] on div at bounding box center [535, 47] width 1061 height 0
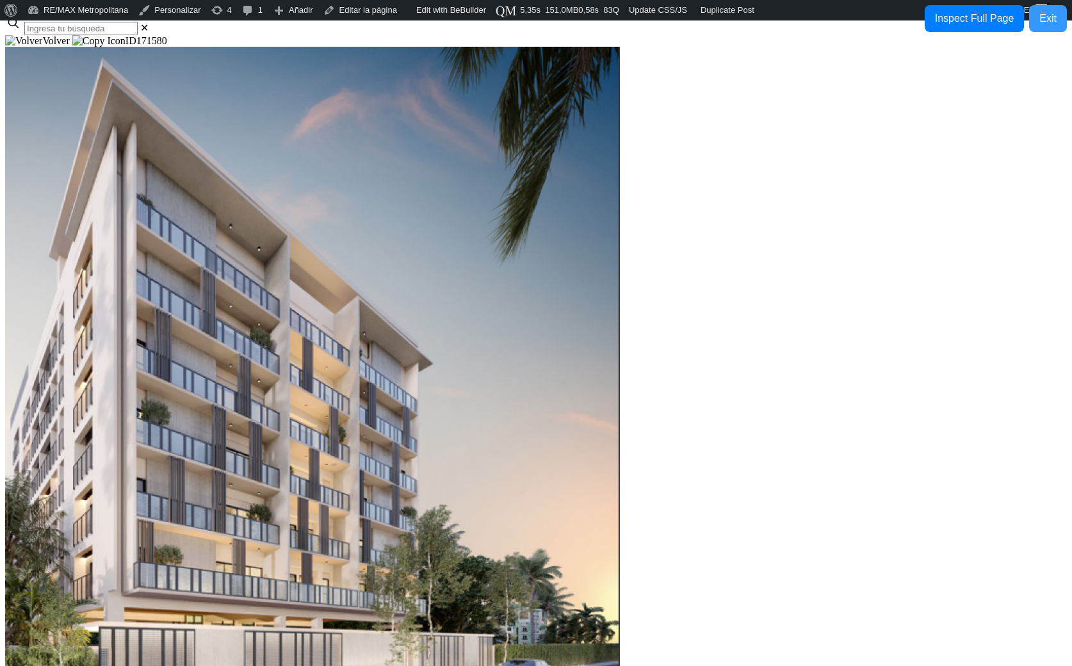
click at [1040, 21] on div "Exit" at bounding box center [1047, 19] width 17 height 12
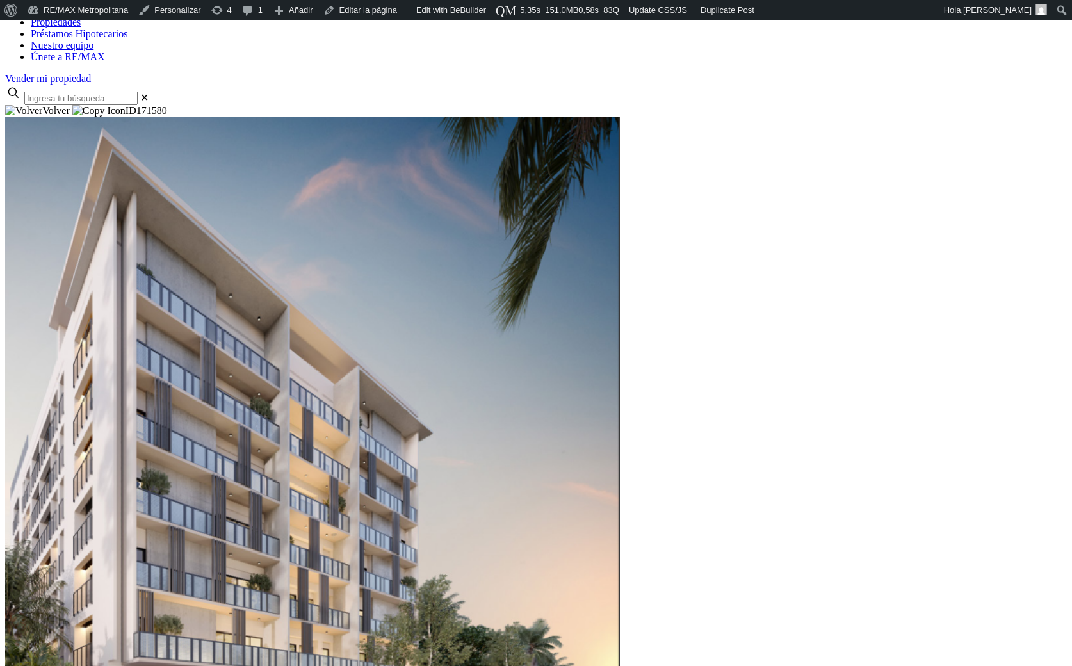
scroll to position [0, 0]
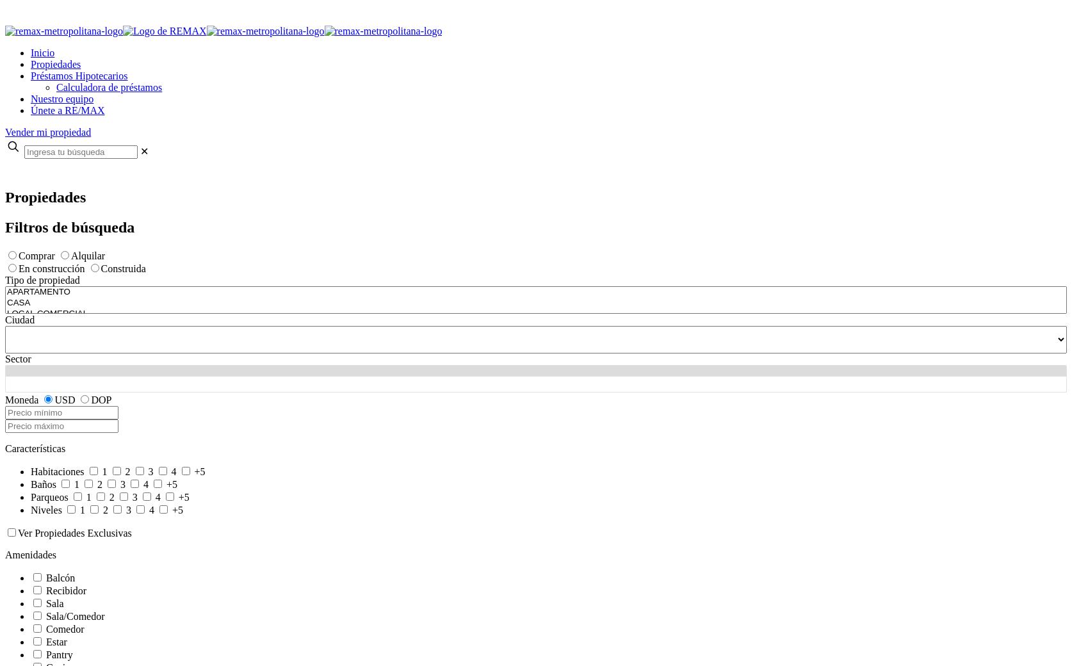
select select
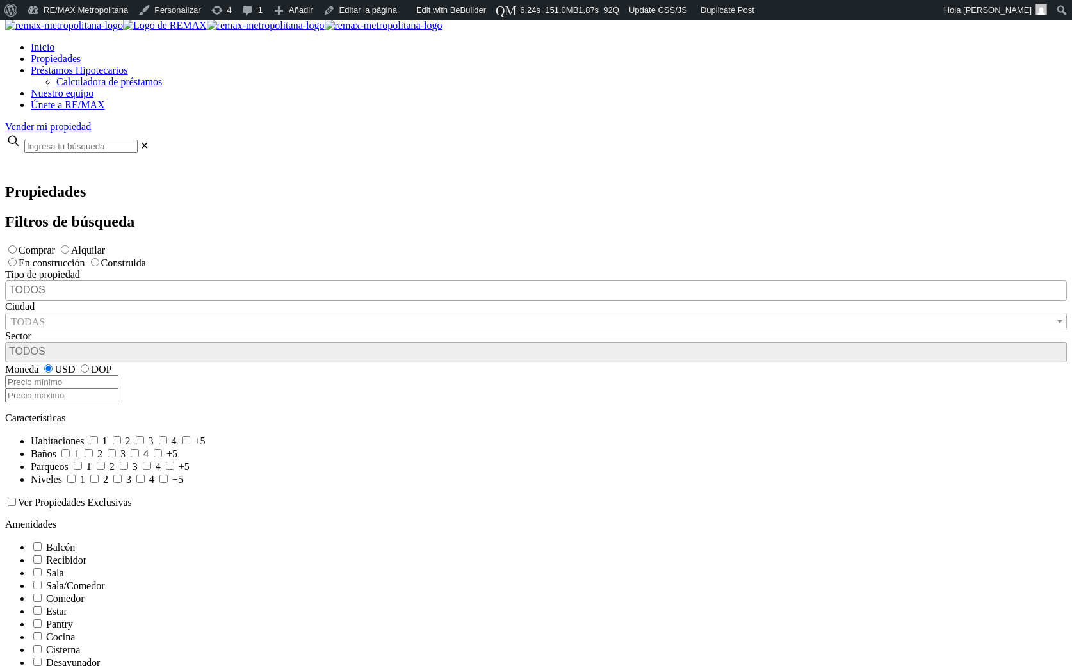
scroll to position [60, 0]
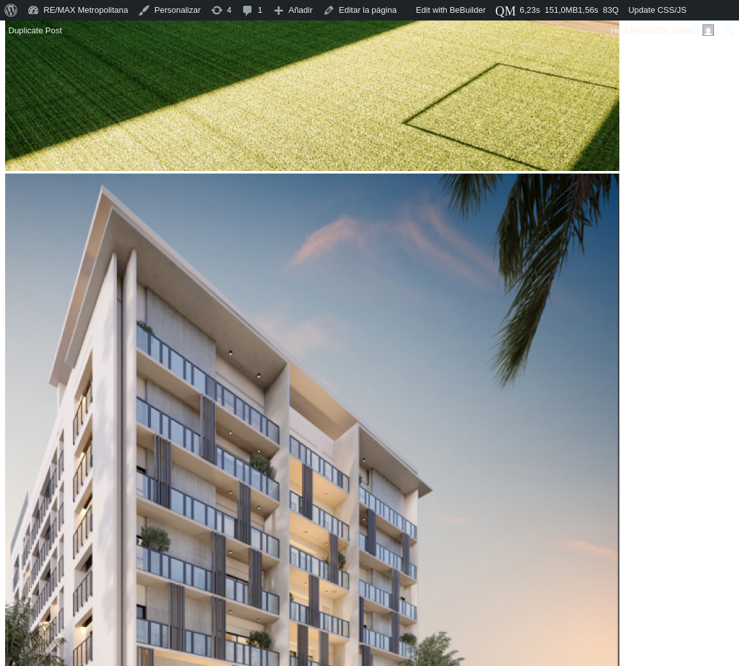
scroll to position [1508, 0]
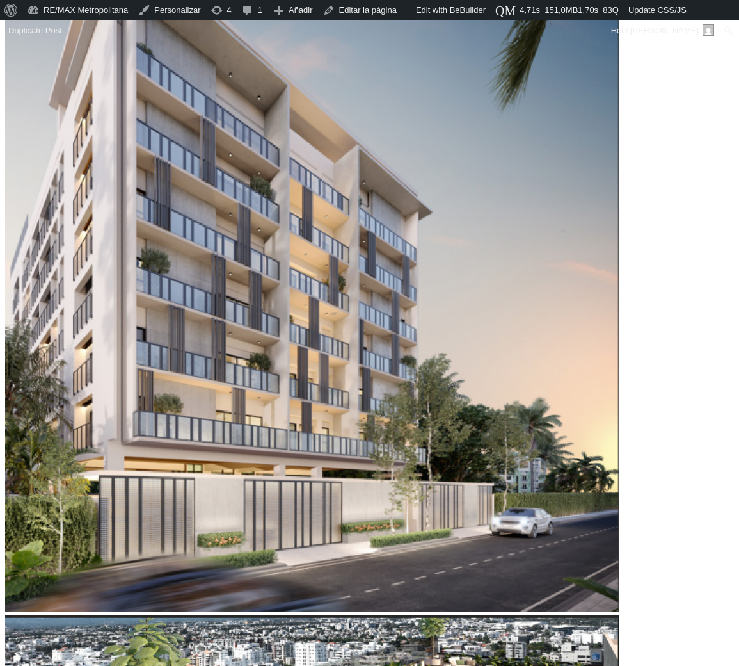
scroll to position [252, 0]
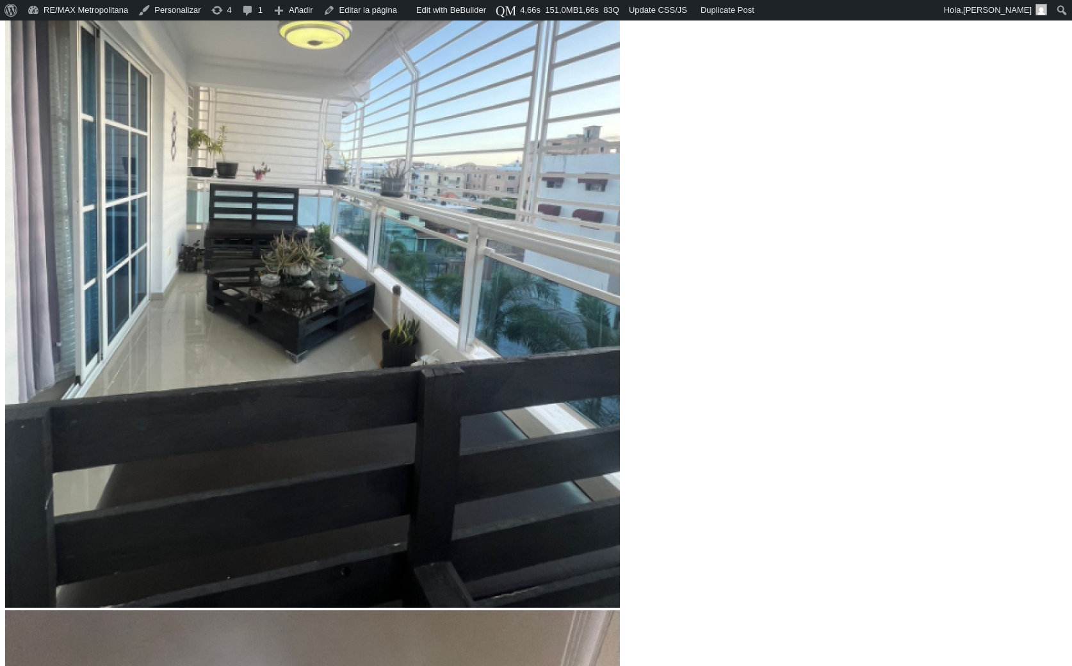
scroll to position [447, 0]
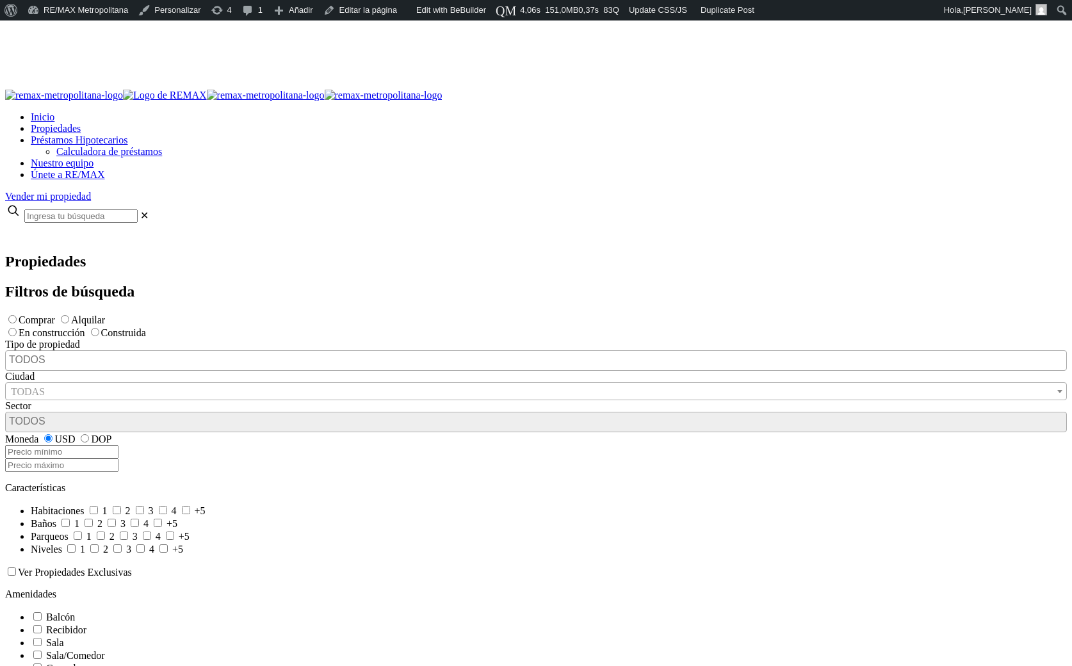
select select
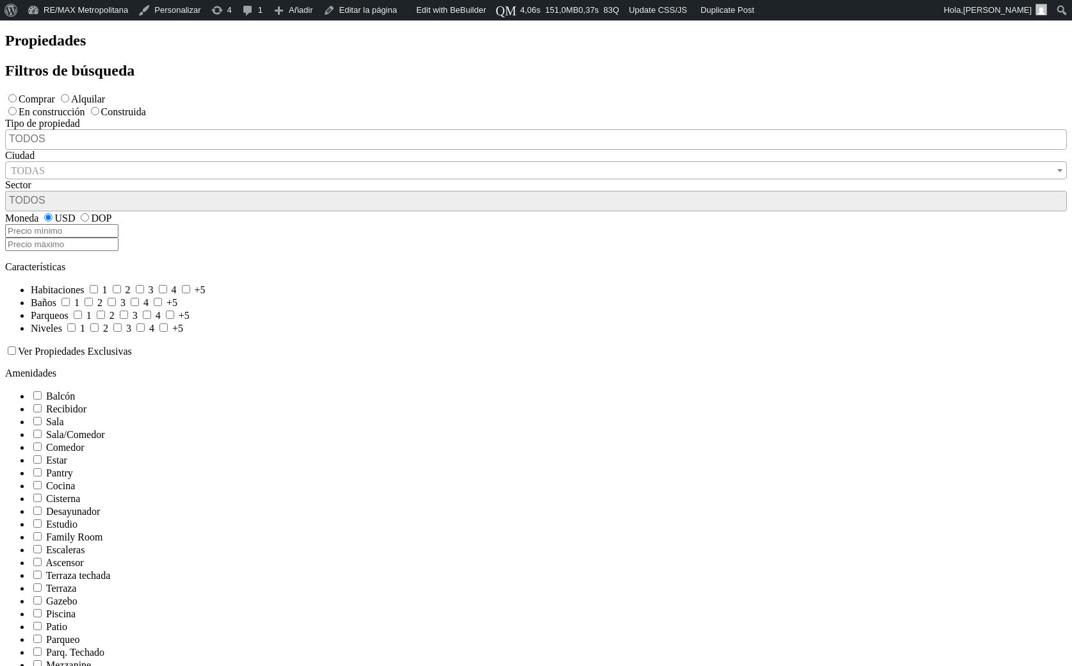
scroll to position [225, 0]
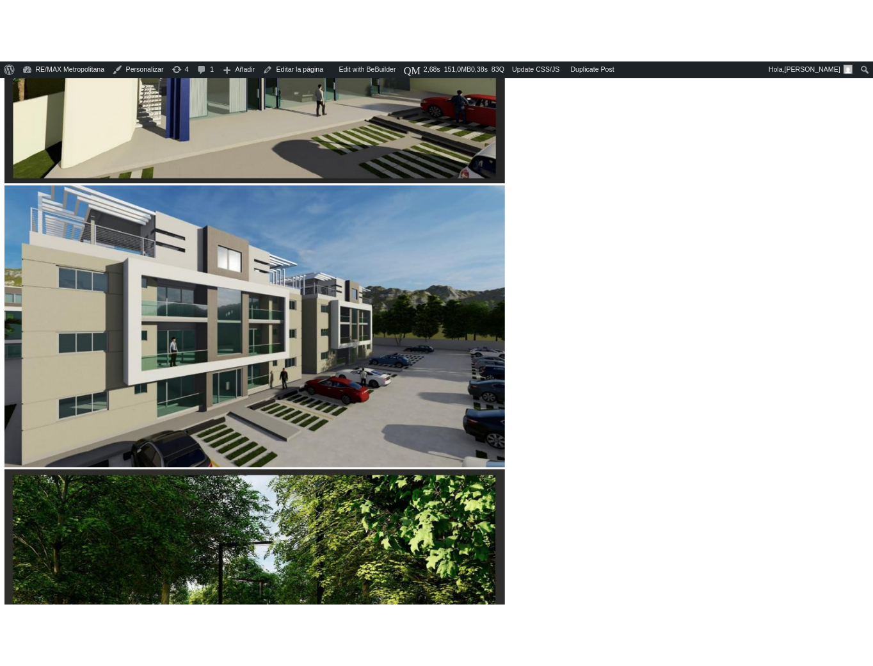
scroll to position [431, 0]
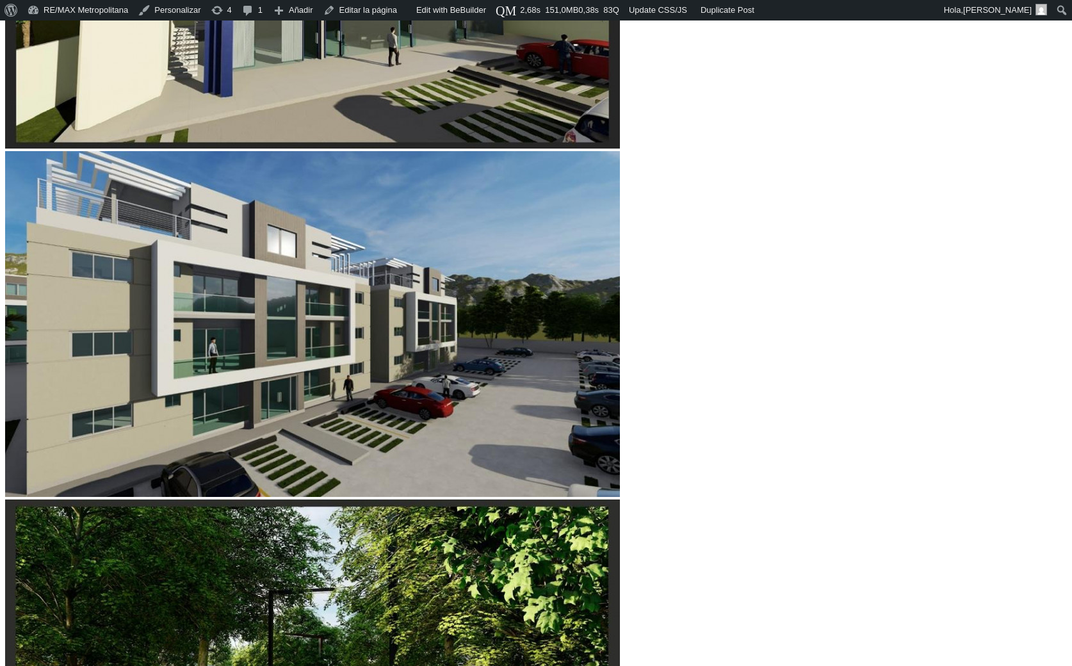
drag, startPoint x: 495, startPoint y: 418, endPoint x: 335, endPoint y: 327, distance: 183.5
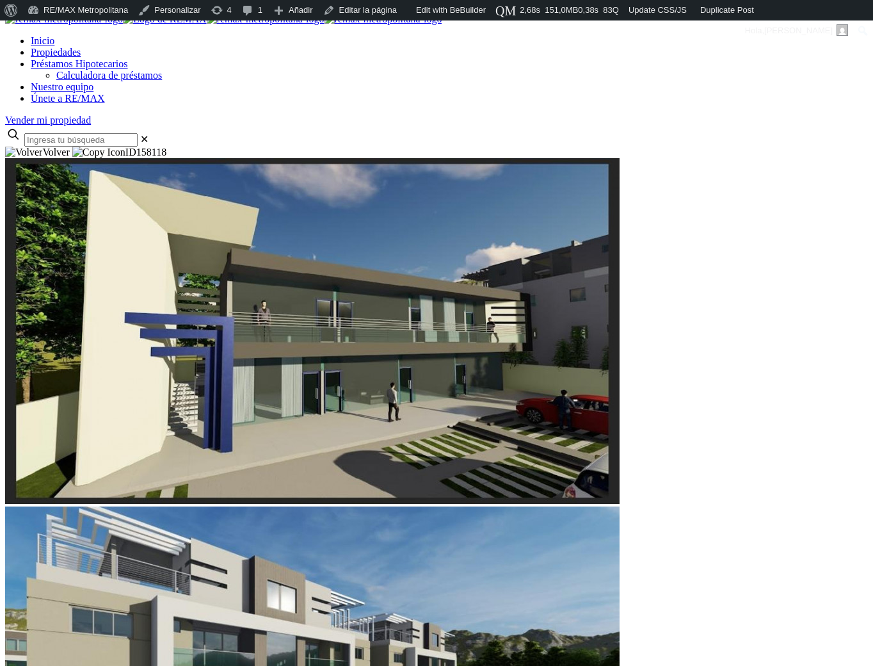
scroll to position [0, 0]
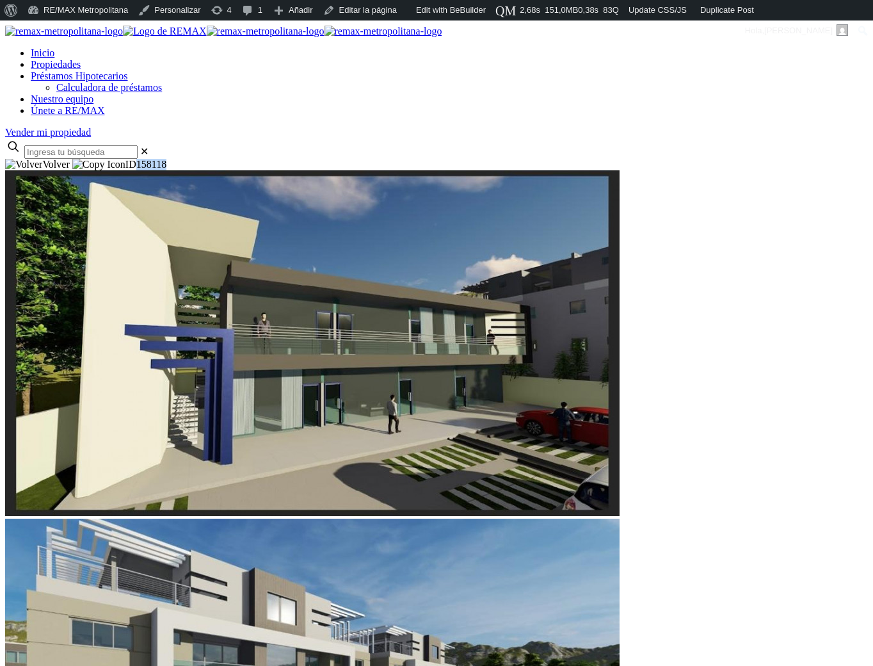
drag, startPoint x: 775, startPoint y: 127, endPoint x: 750, endPoint y: 133, distance: 26.1
click at [166, 159] on span "ID 158118" at bounding box center [119, 164] width 94 height 11
copy span "158118"
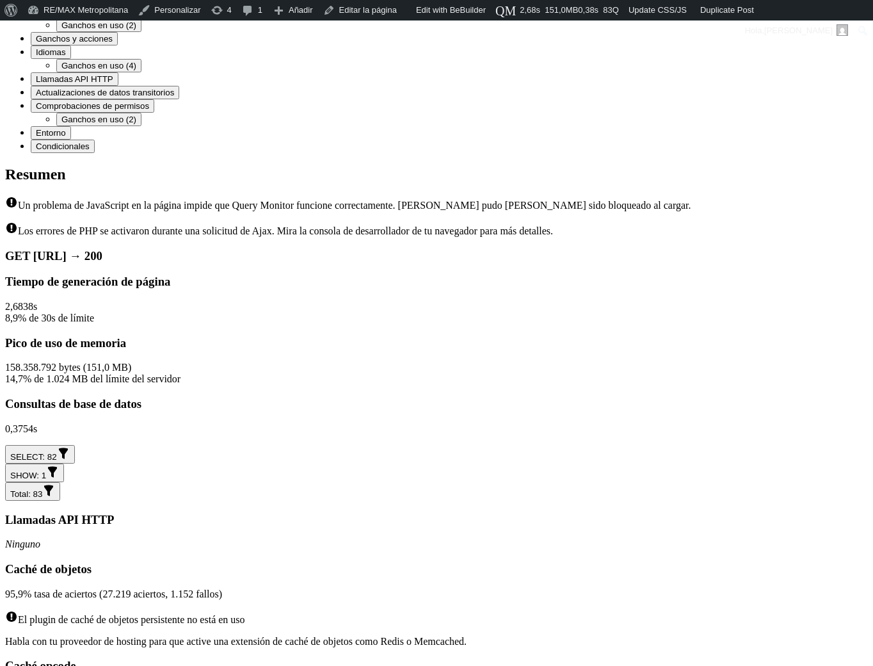
scroll to position [4667, 0]
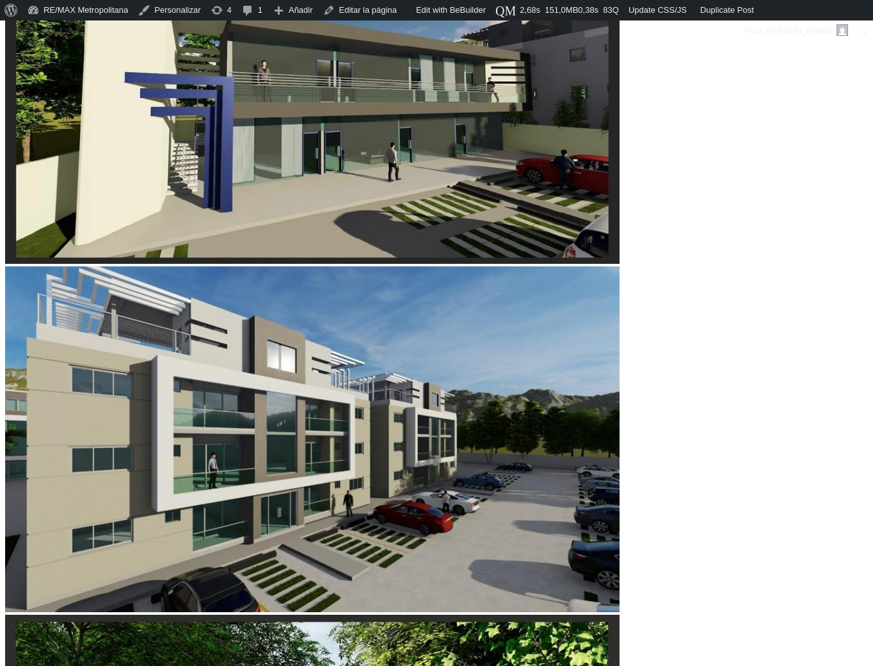
scroll to position [306, 0]
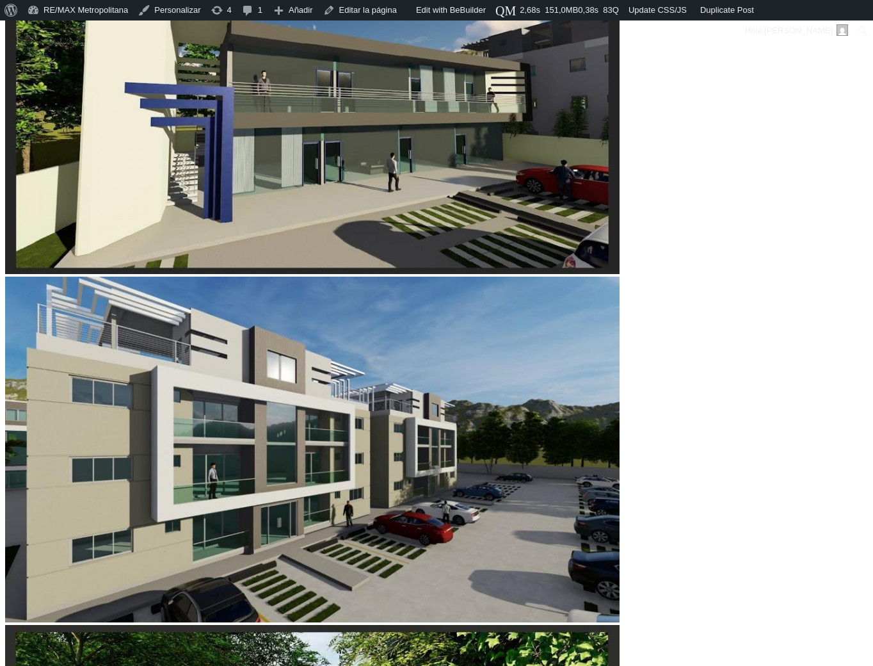
drag, startPoint x: 207, startPoint y: 309, endPoint x: 65, endPoint y: 294, distance: 142.8
drag, startPoint x: 207, startPoint y: 306, endPoint x: 67, endPoint y: 292, distance: 140.9
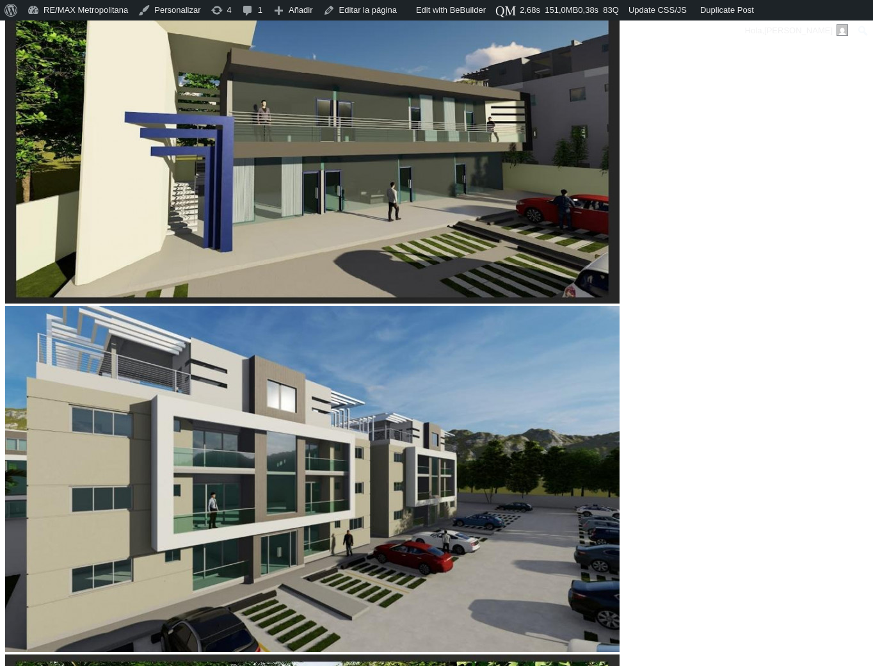
scroll to position [276, 0]
copy span "158118"
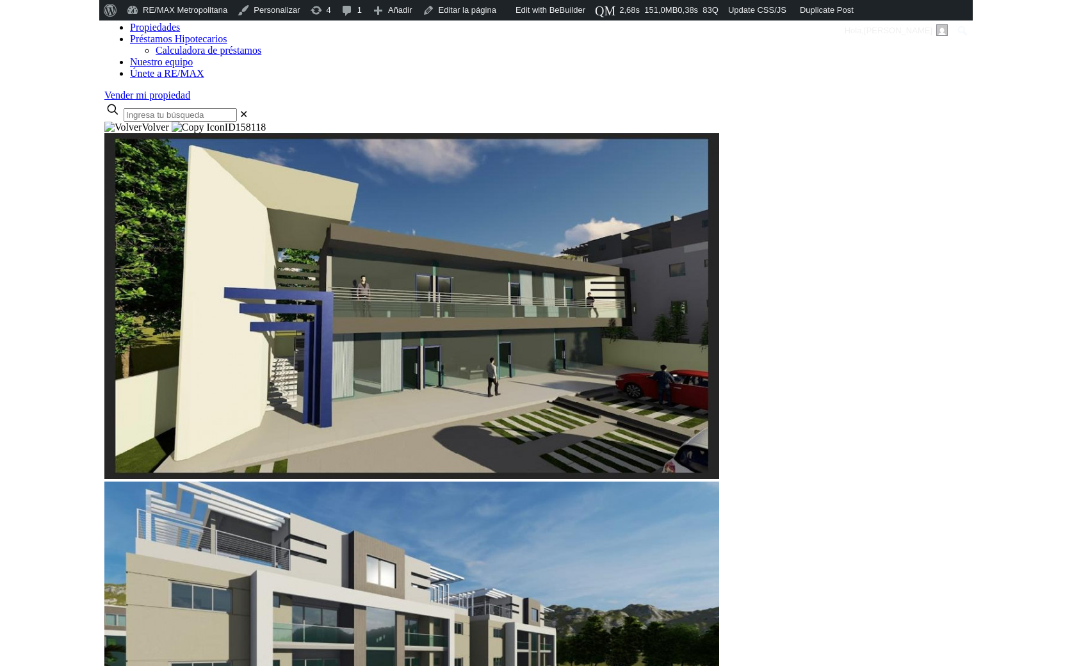
scroll to position [48, 0]
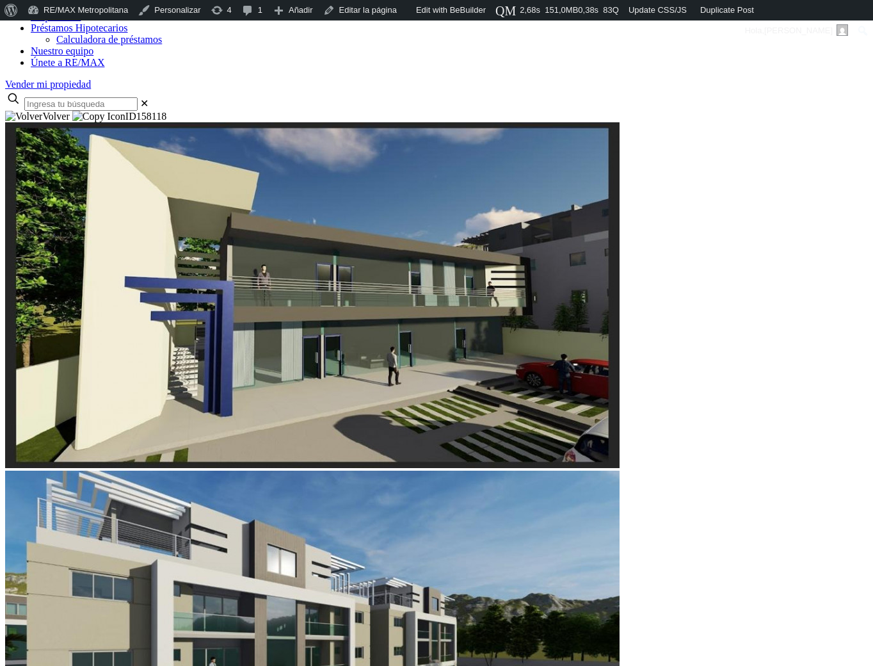
click at [42, 111] on img at bounding box center [23, 117] width 37 height 12
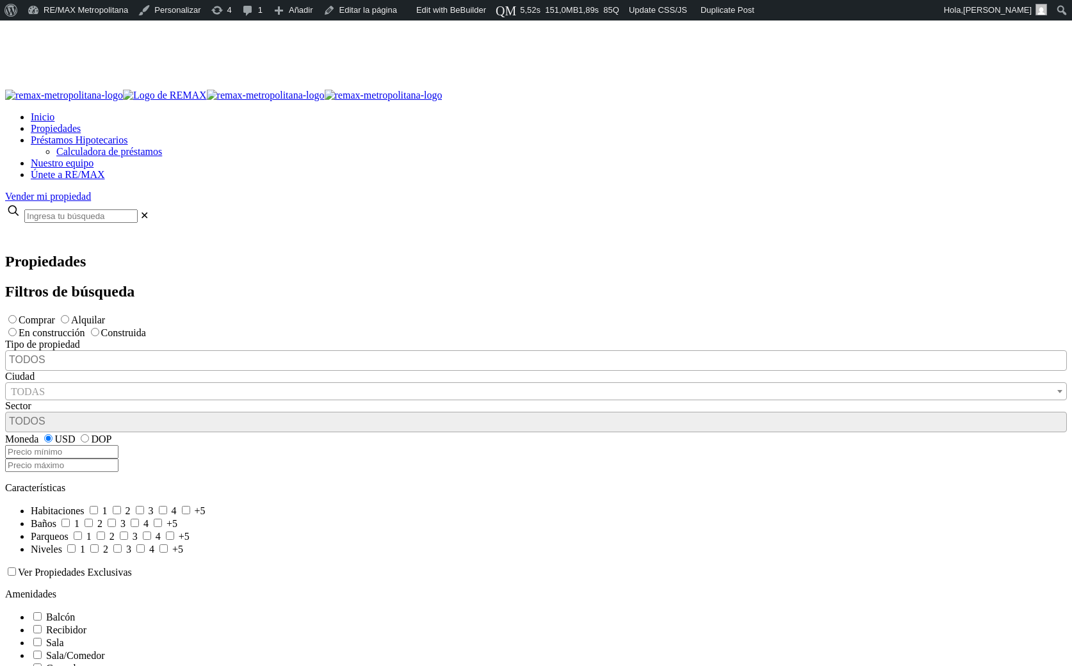
select select
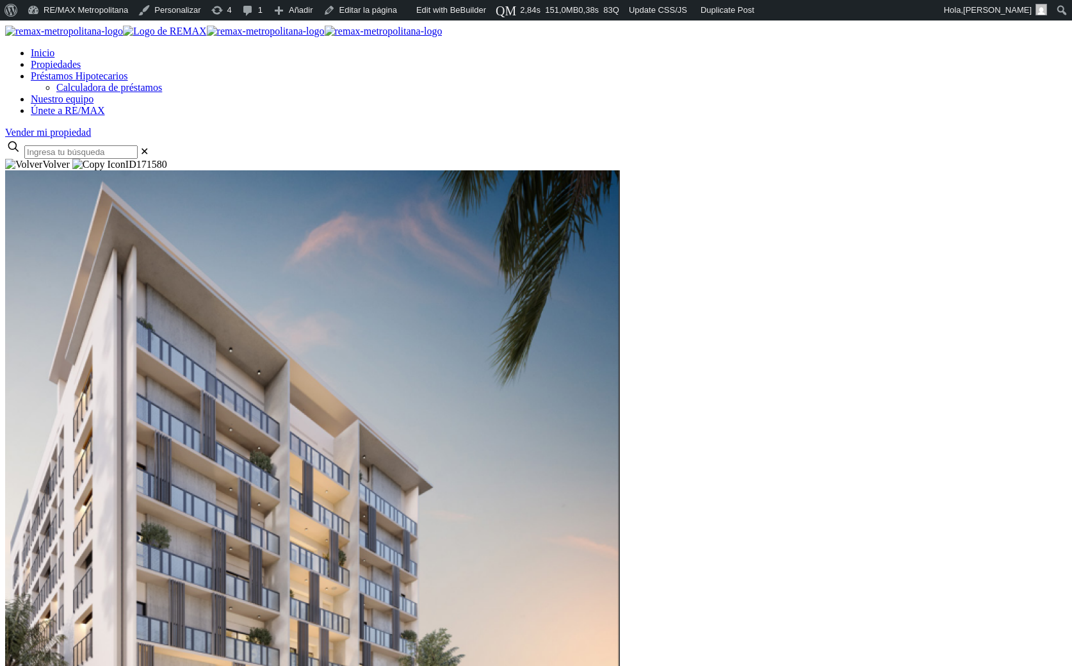
click at [167, 159] on span "171580" at bounding box center [151, 164] width 31 height 11
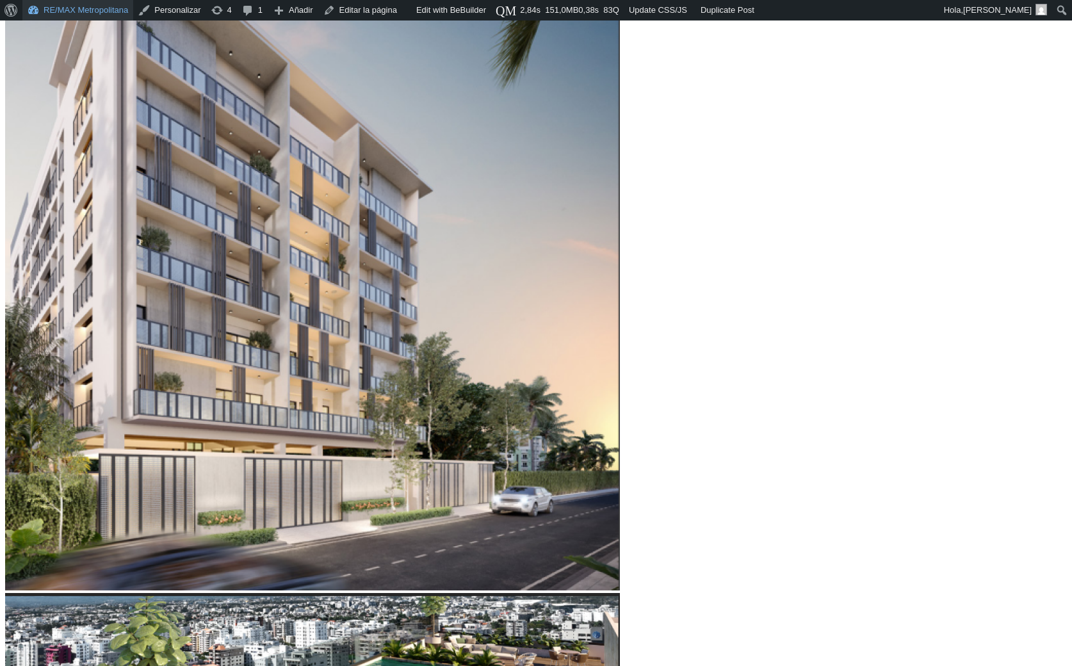
scroll to position [362, 0]
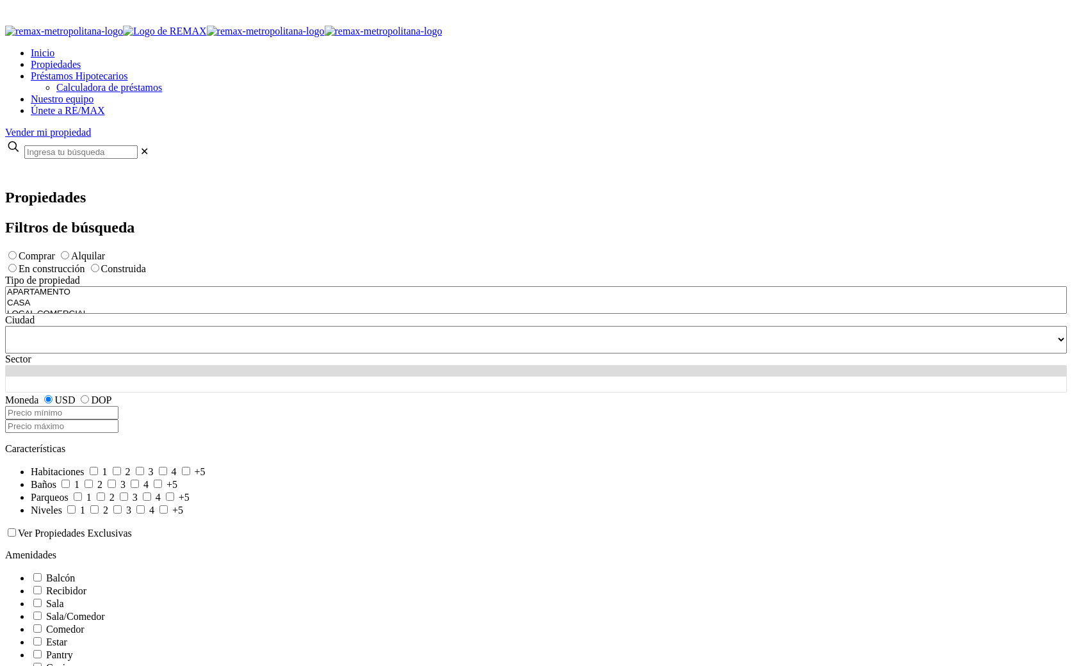
select select
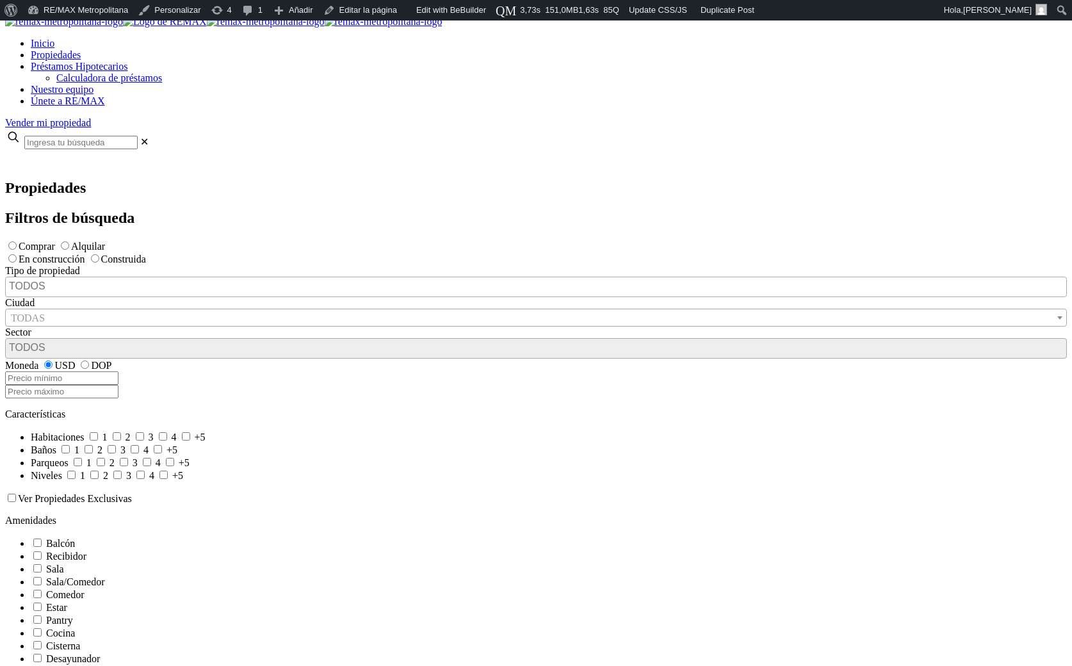
scroll to position [74, 0]
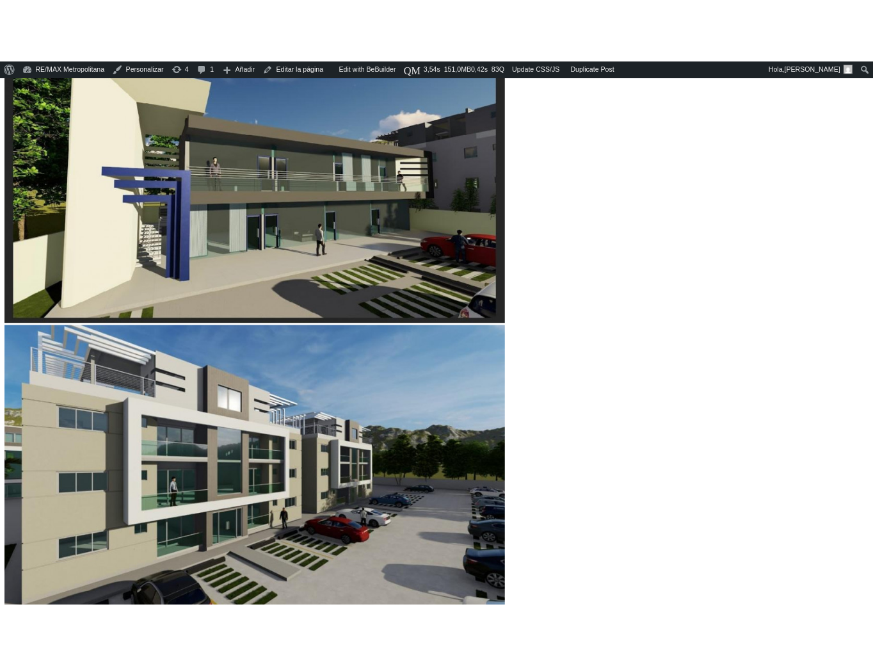
scroll to position [264, 0]
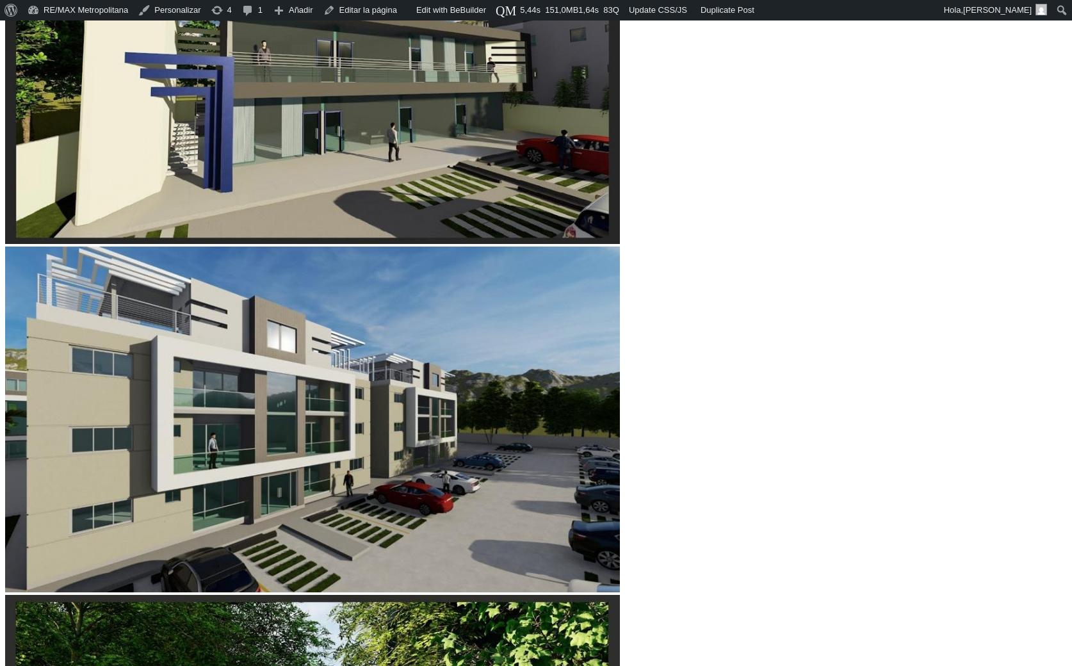
scroll to position [350, 0]
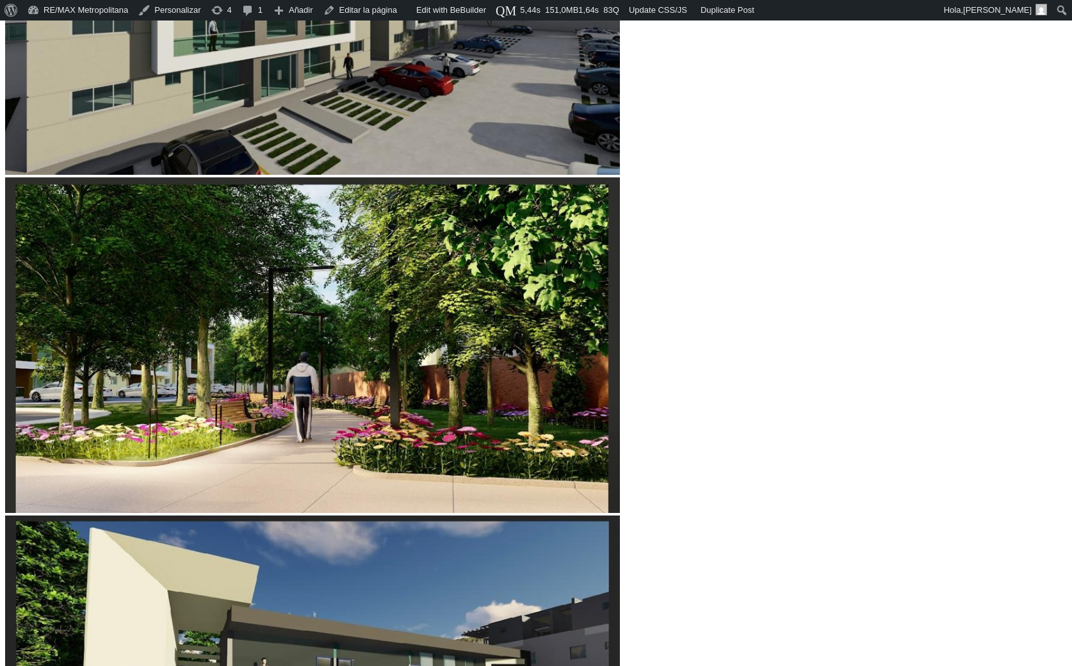
scroll to position [753, 0]
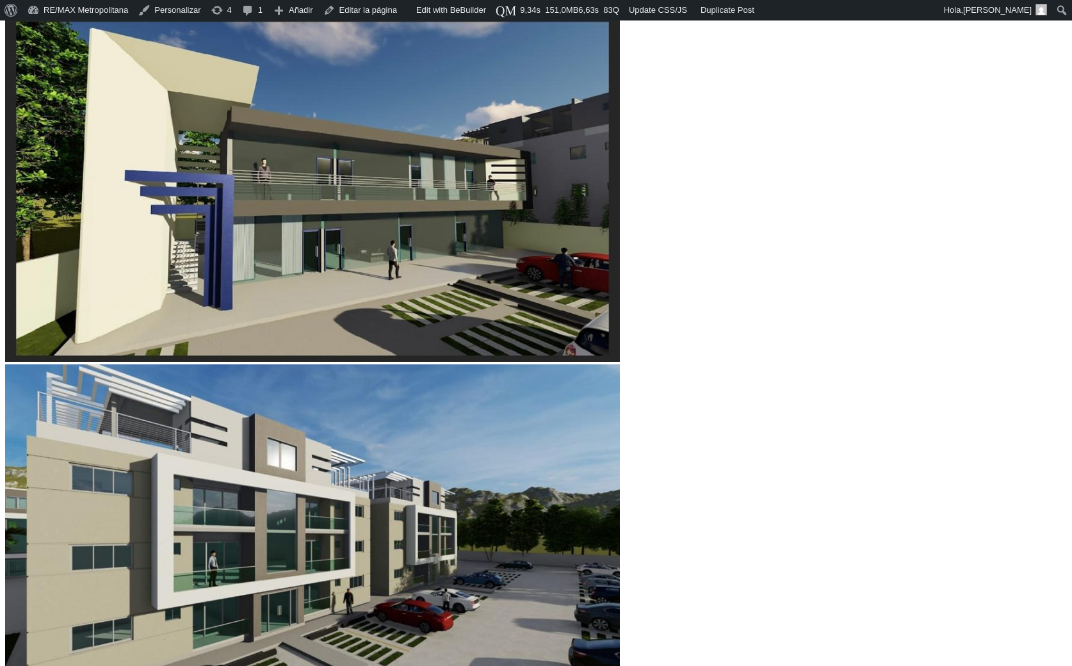
scroll to position [222, 0]
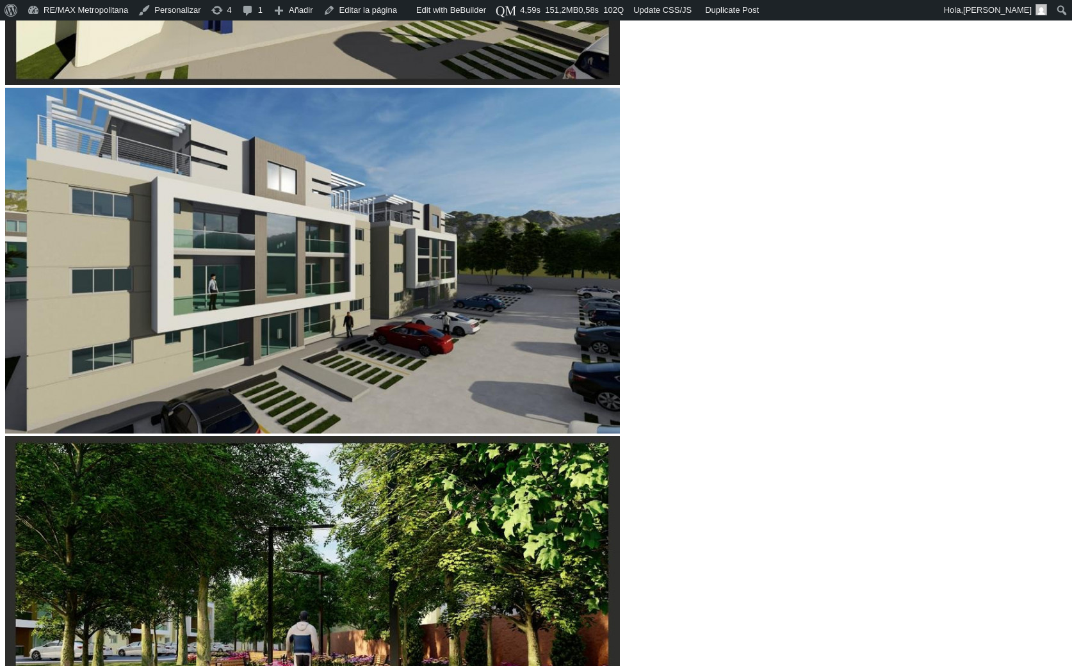
scroll to position [495, 0]
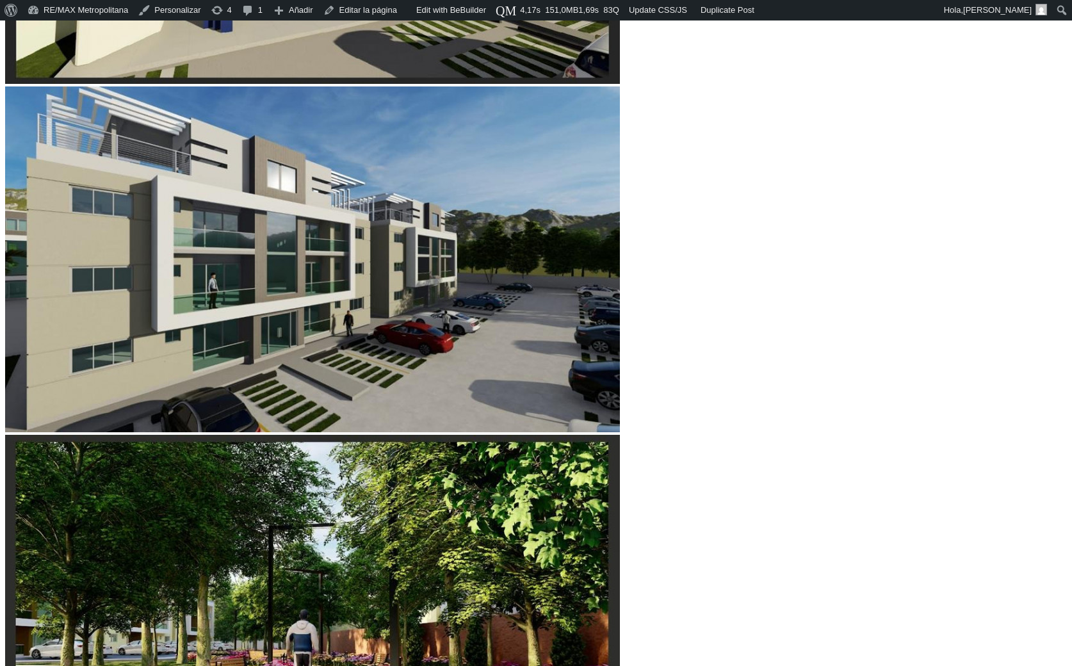
scroll to position [495, 0]
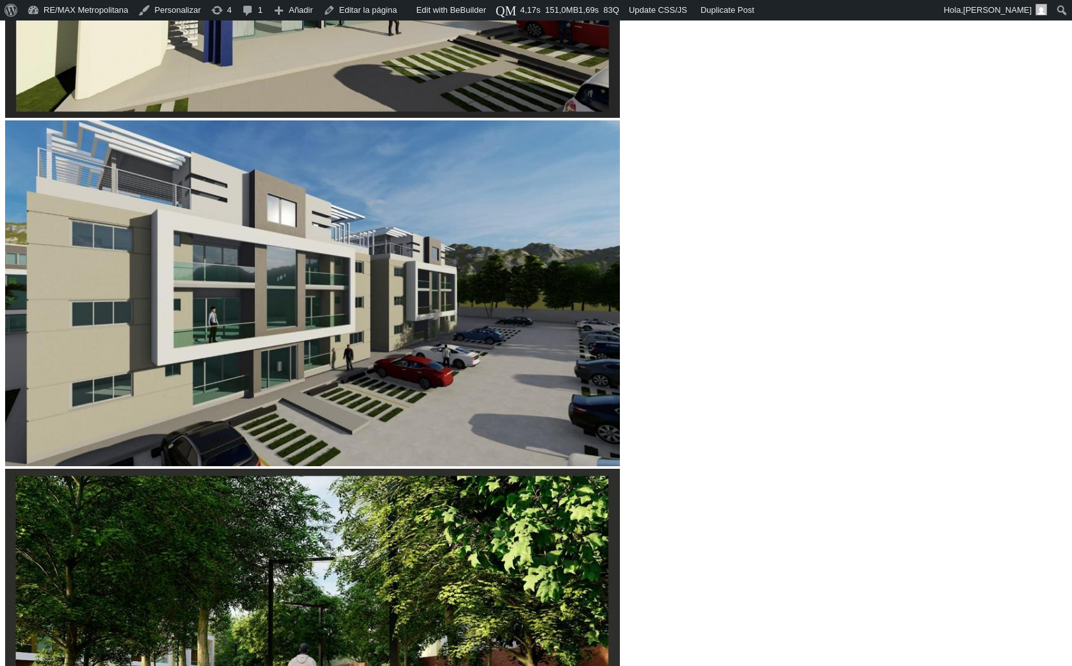
scroll to position [463, 0]
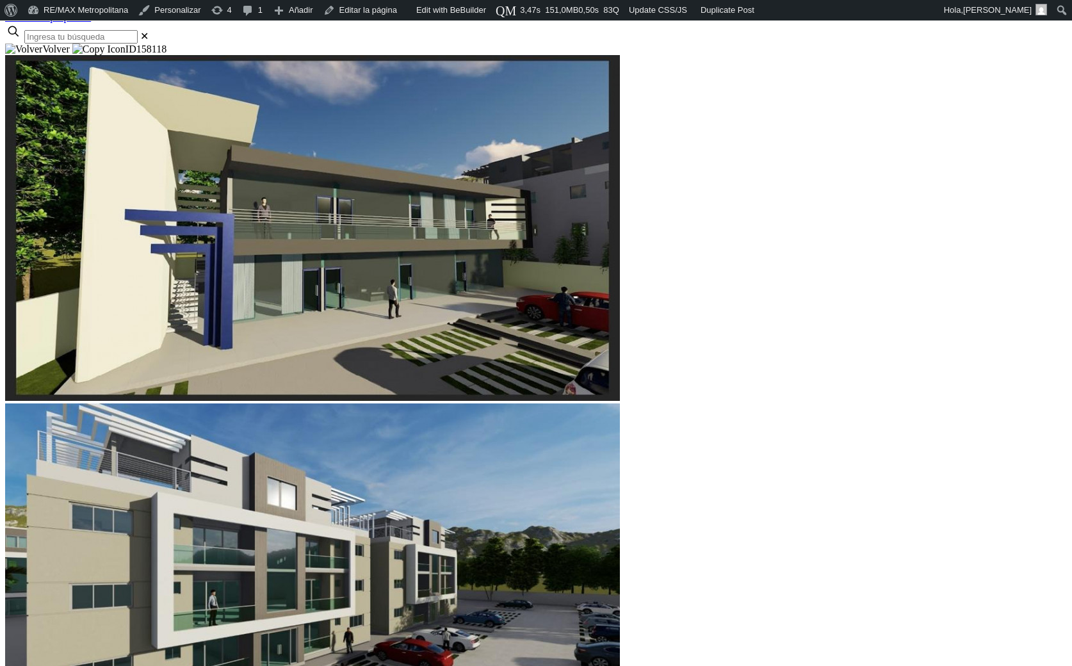
scroll to position [180, 0]
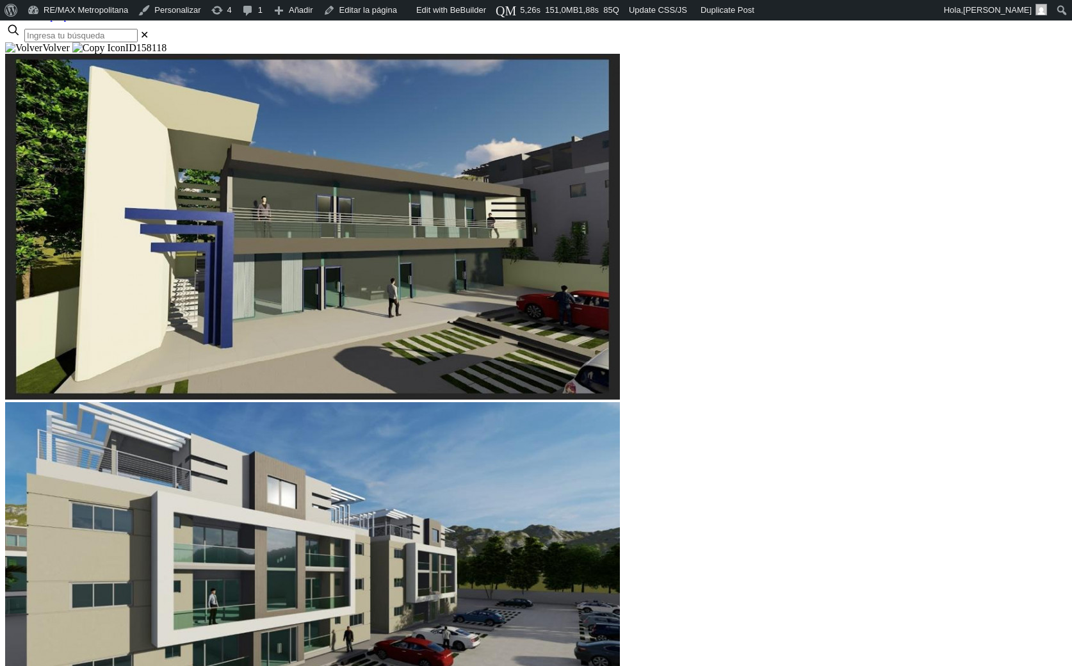
scroll to position [180, 0]
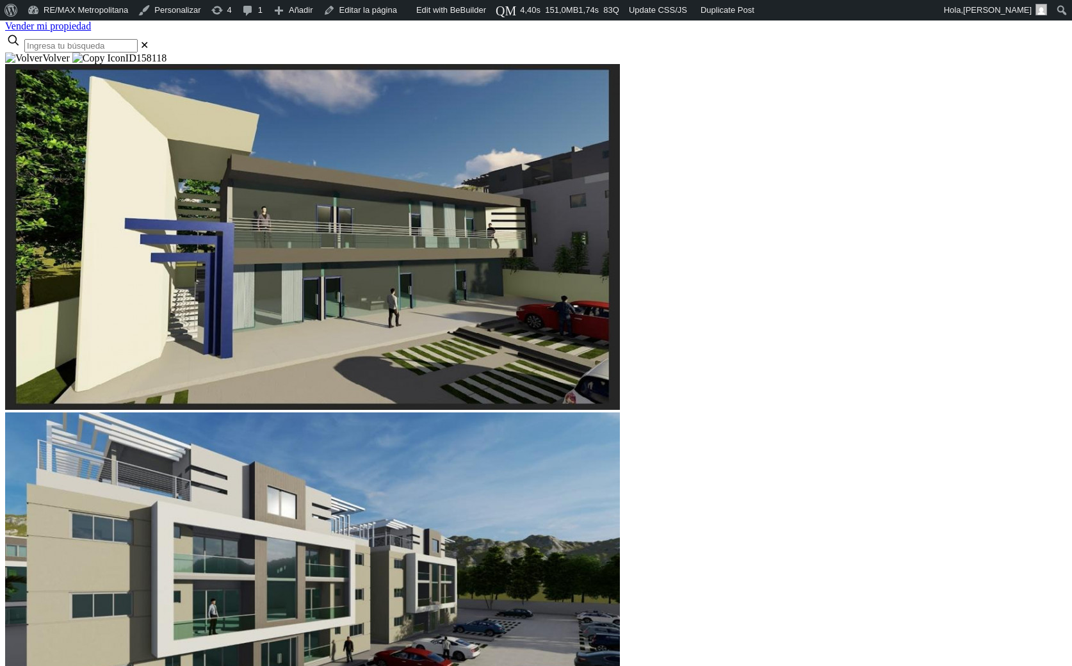
scroll to position [173, 0]
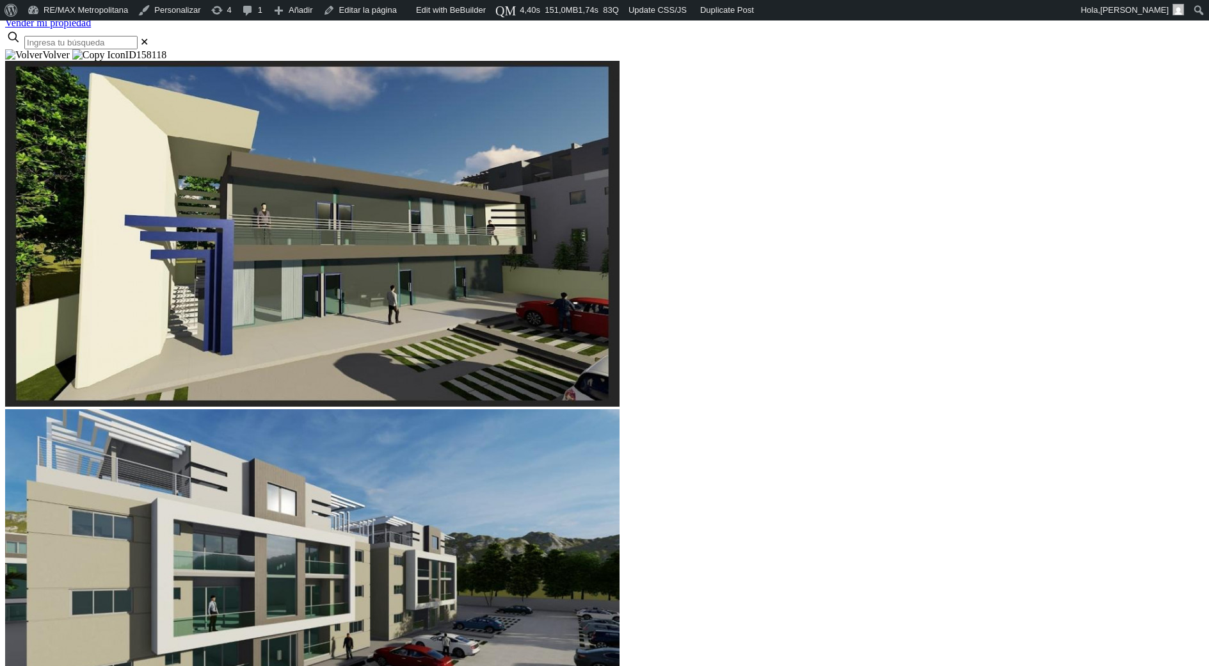
click at [201, 49] on div at bounding box center [604, 49] width 1199 height 0
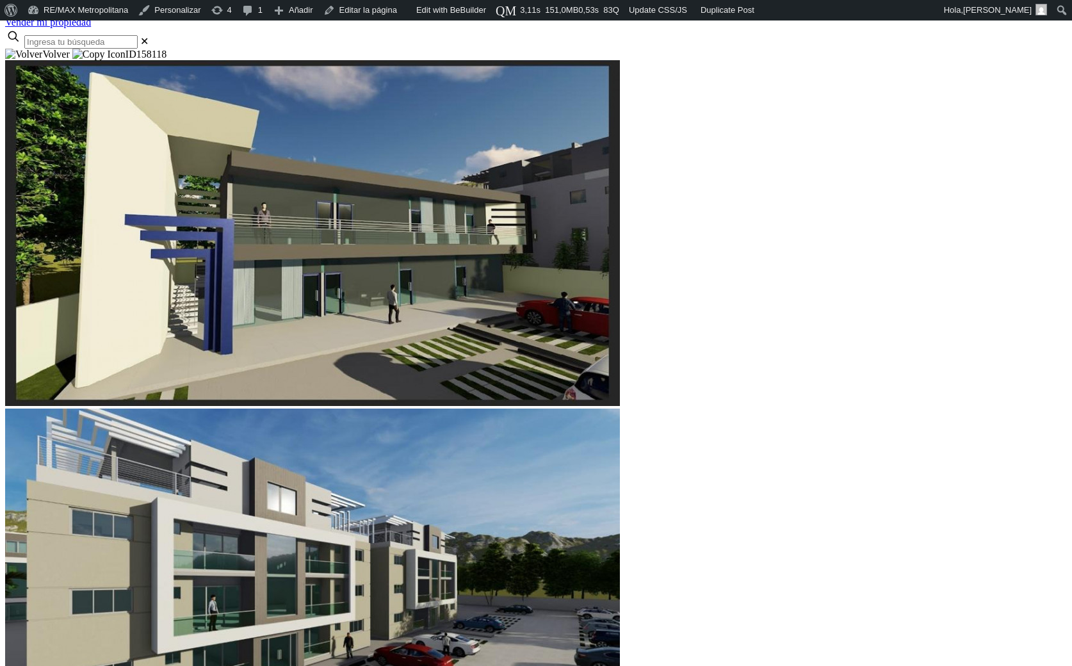
scroll to position [173, 0]
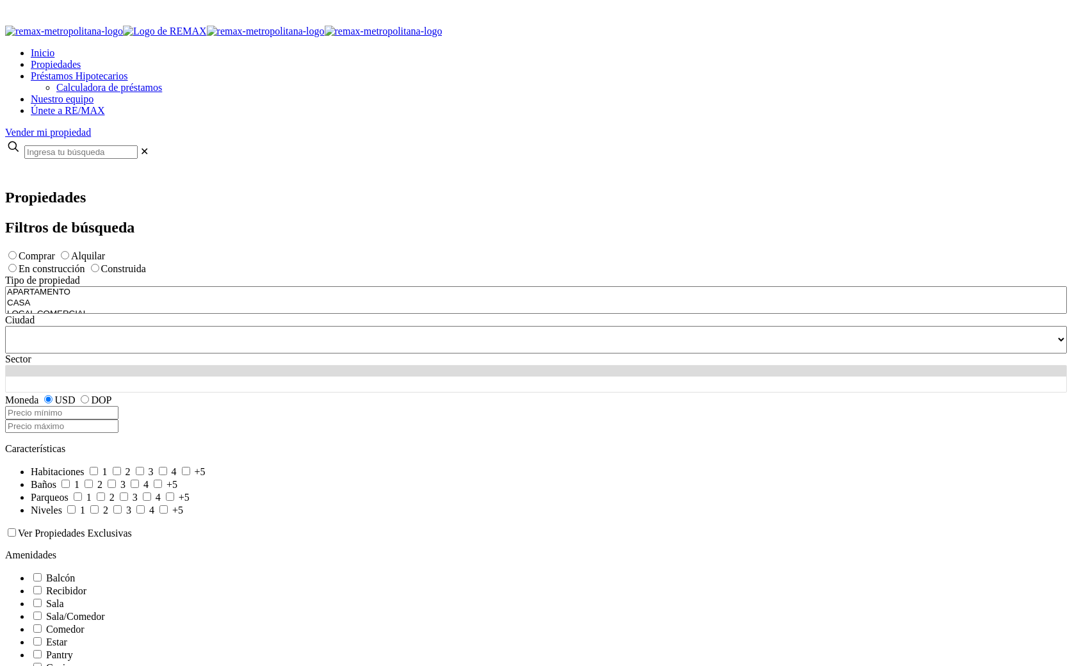
select select
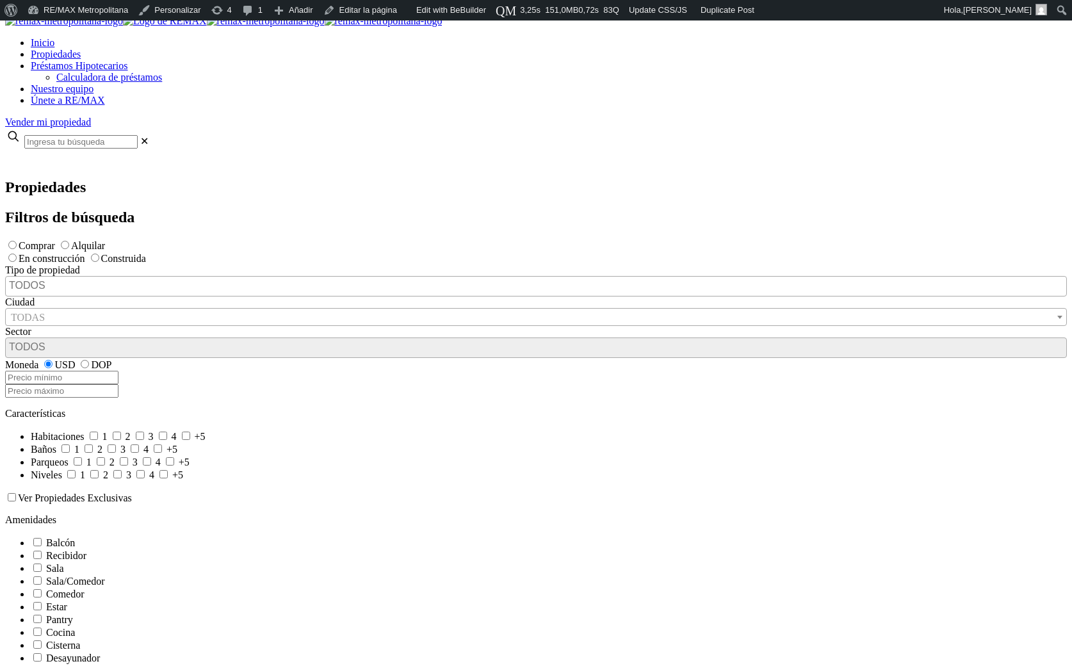
click at [99, 253] on input "Construida" at bounding box center [95, 257] width 8 height 8
radio input "true"
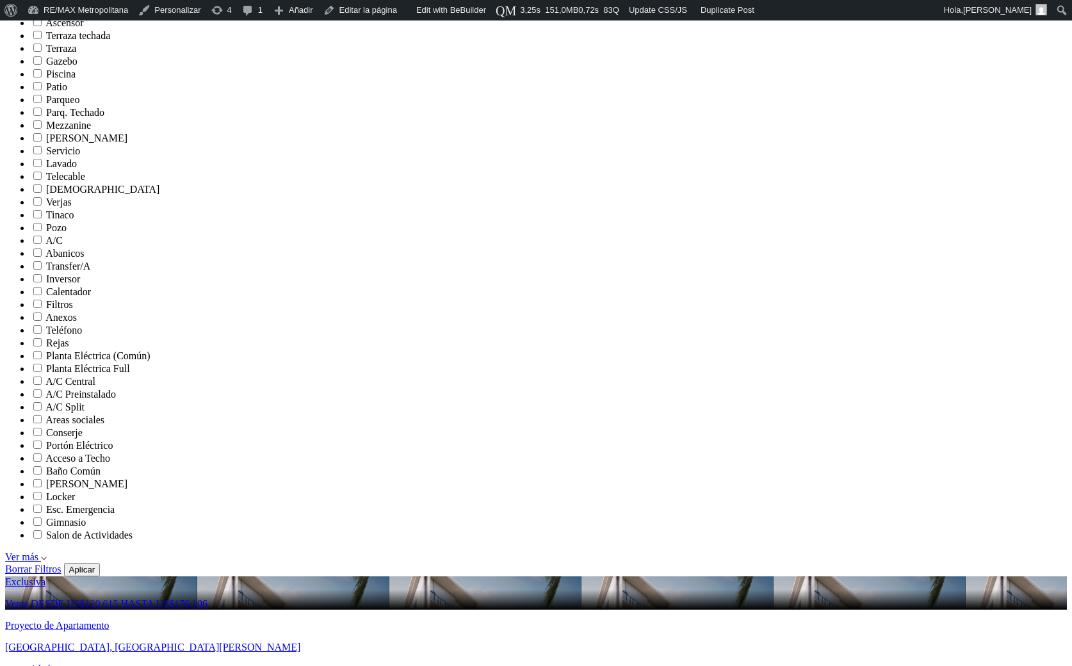
scroll to position [750, 0]
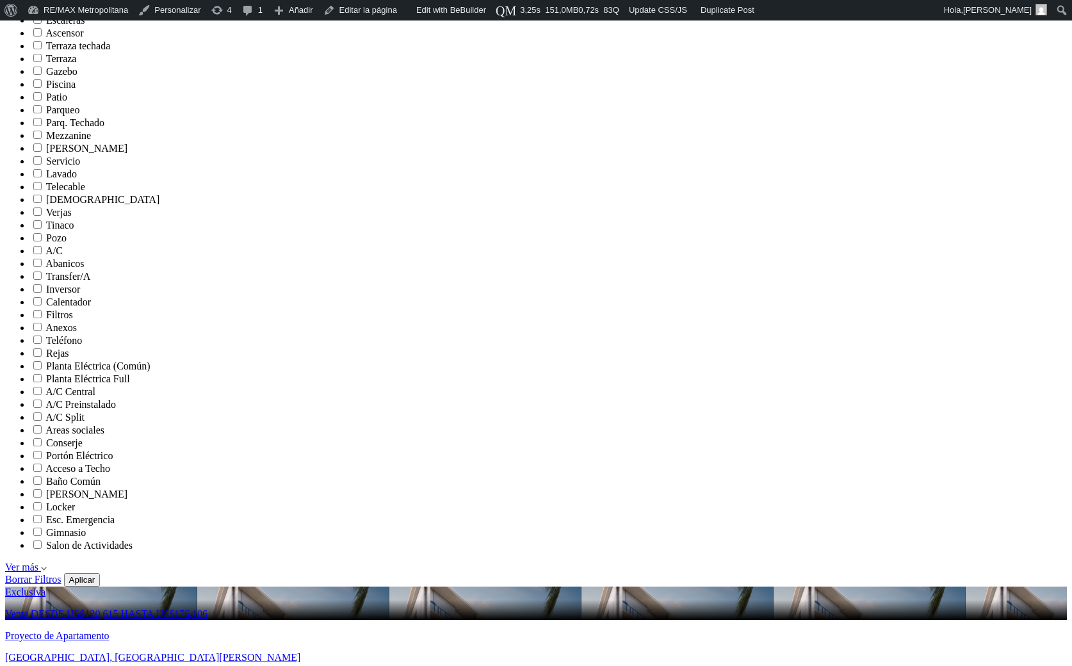
click at [101, 573] on button "Aplicar" at bounding box center [82, 579] width 36 height 13
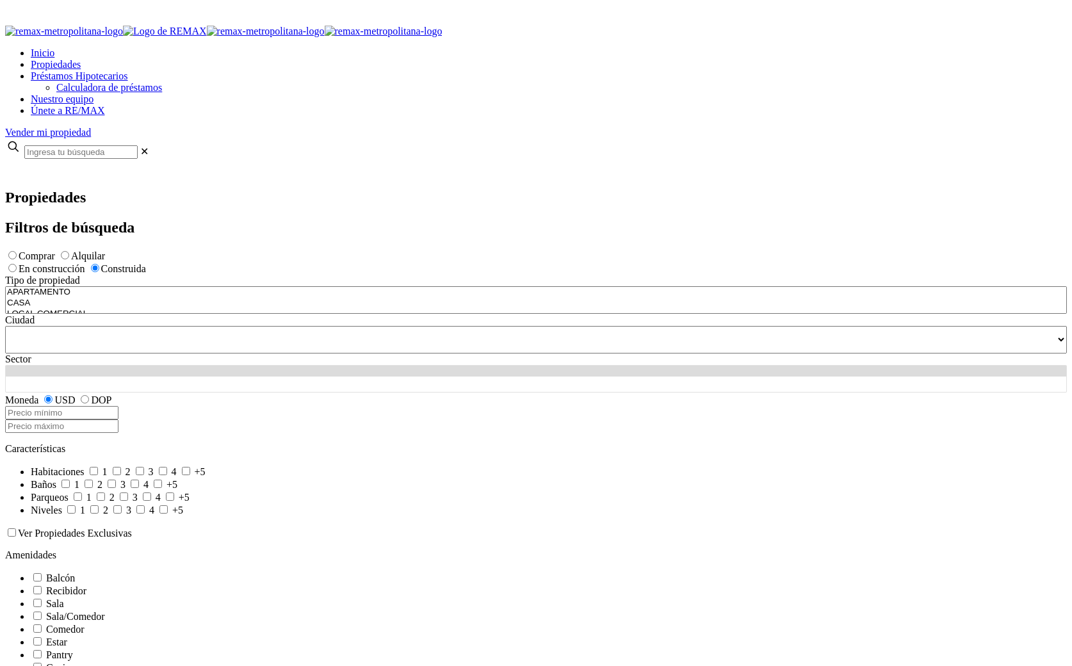
select select
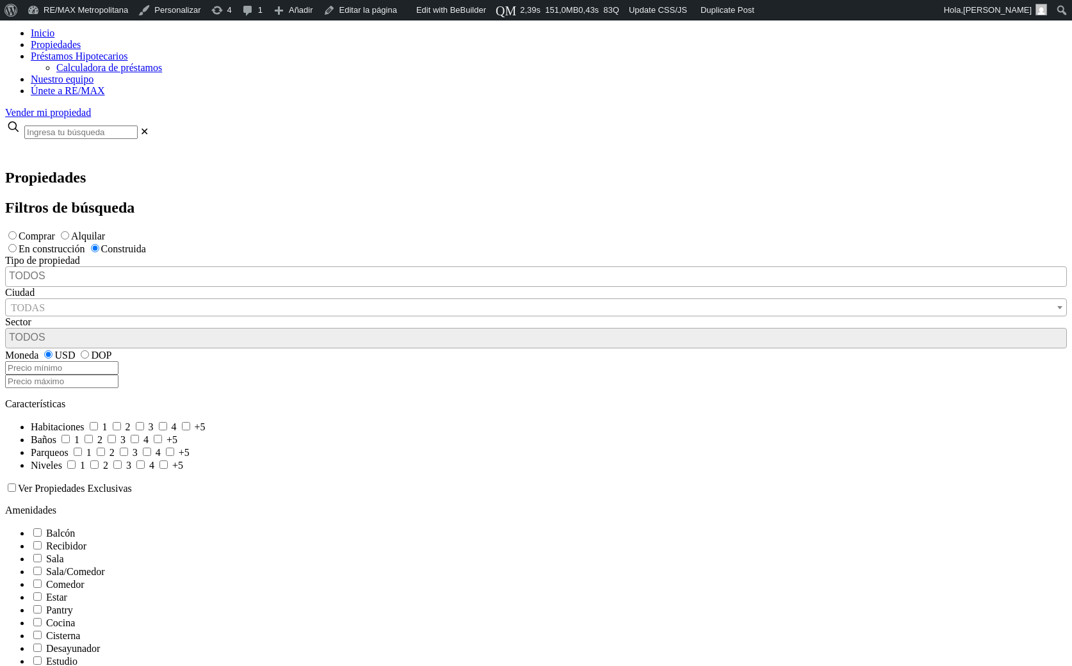
scroll to position [63, 0]
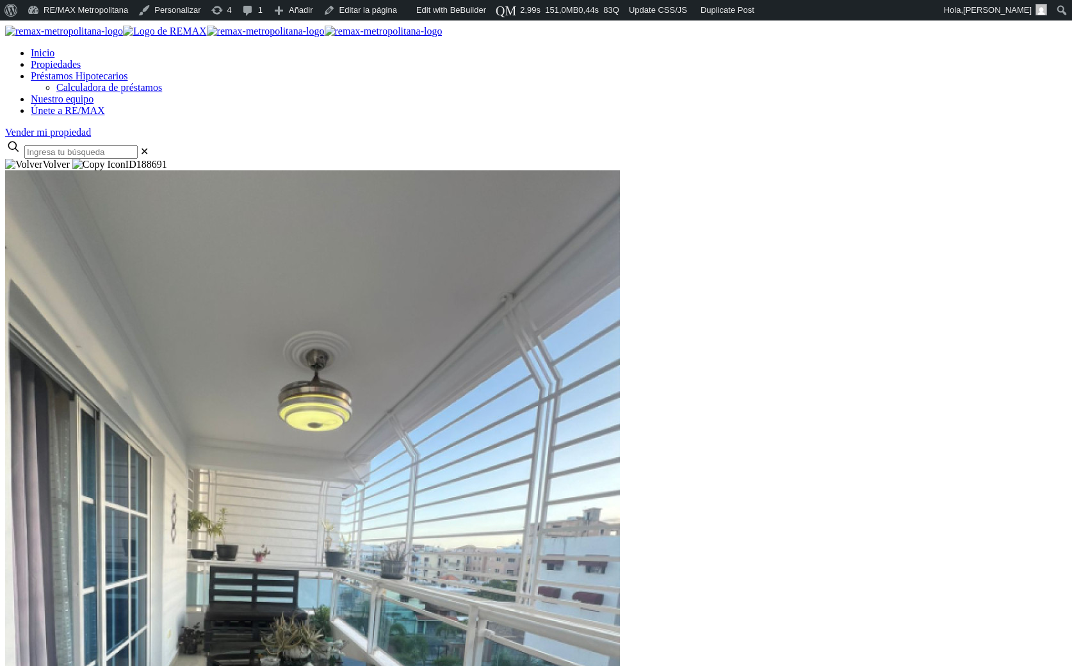
click at [167, 159] on span "188691" at bounding box center [151, 164] width 31 height 11
copy span "188691"
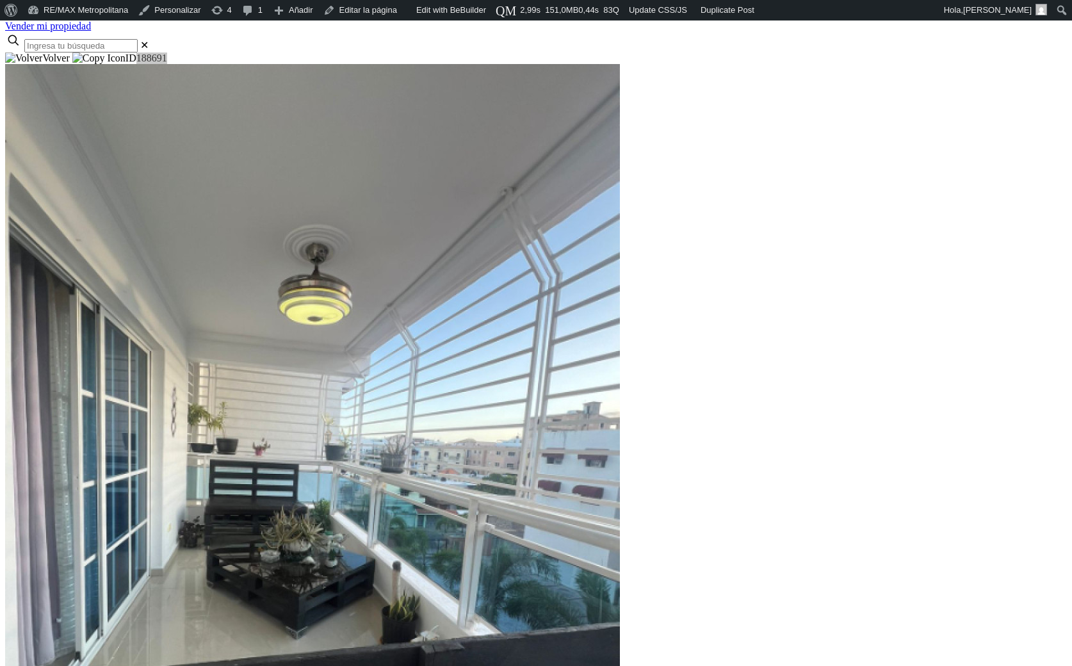
scroll to position [176, 0]
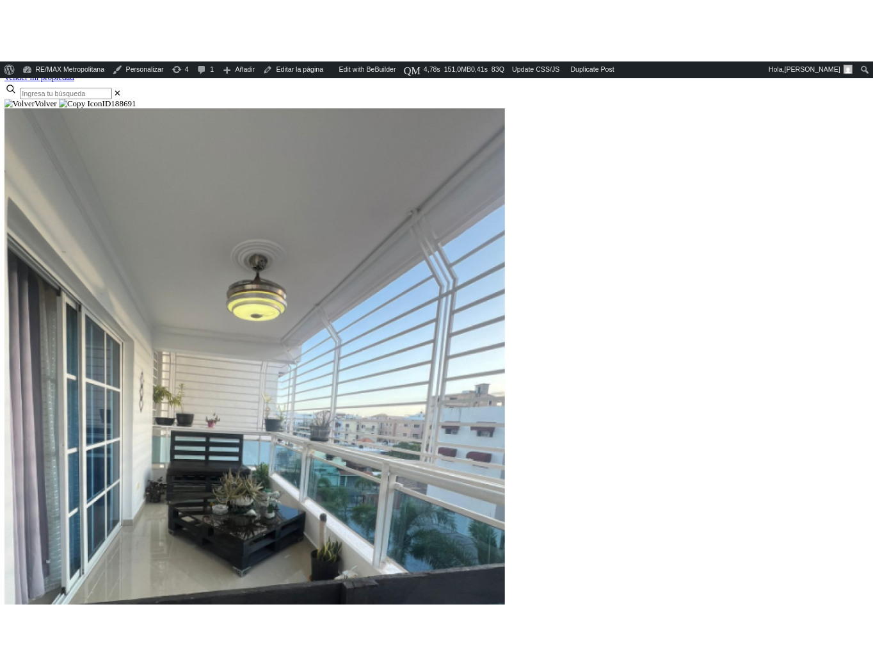
scroll to position [176, 0]
